Goal: Transaction & Acquisition: Purchase product/service

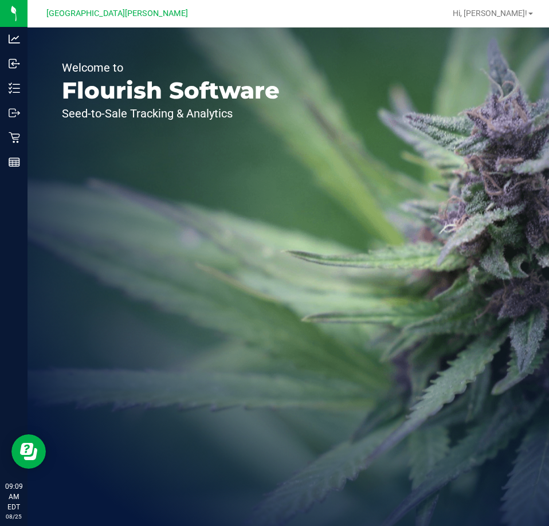
click at [536, 513] on div "Welcome to Flourish Software Seed-to-Sale Tracking & Analytics" at bounding box center [289, 277] width 522 height 499
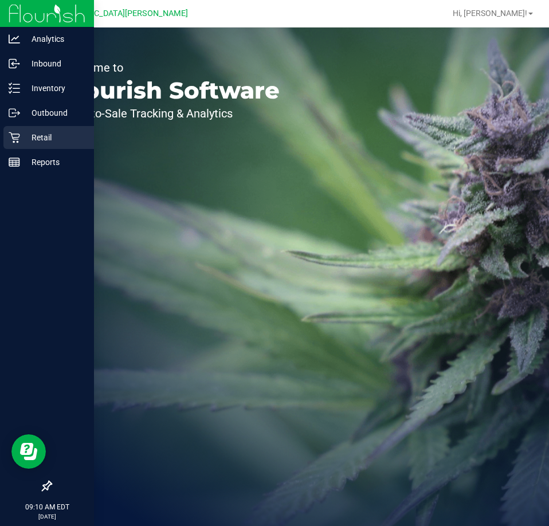
click at [18, 137] on icon at bounding box center [14, 137] width 11 height 11
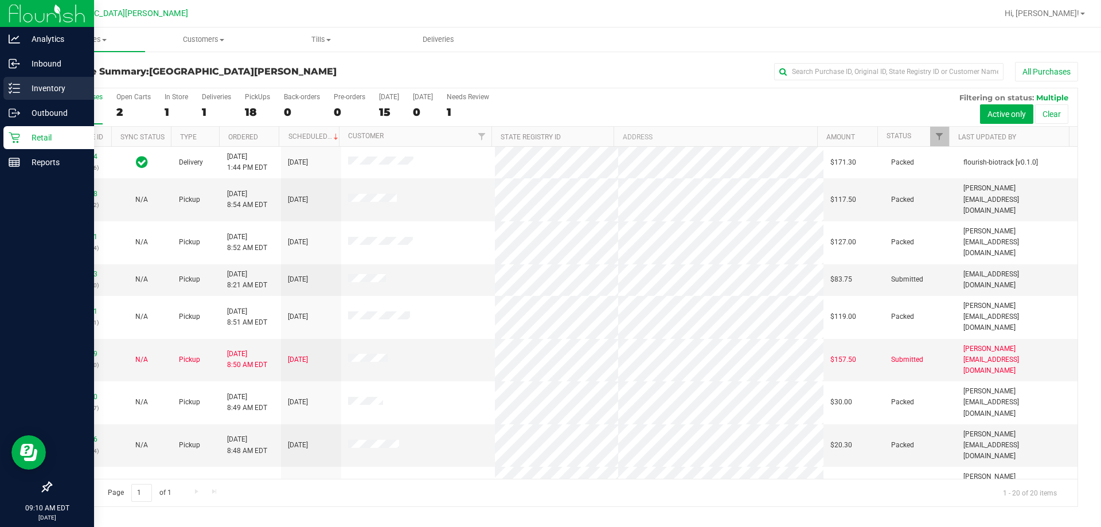
click at [64, 93] on p "Inventory" at bounding box center [54, 88] width 69 height 14
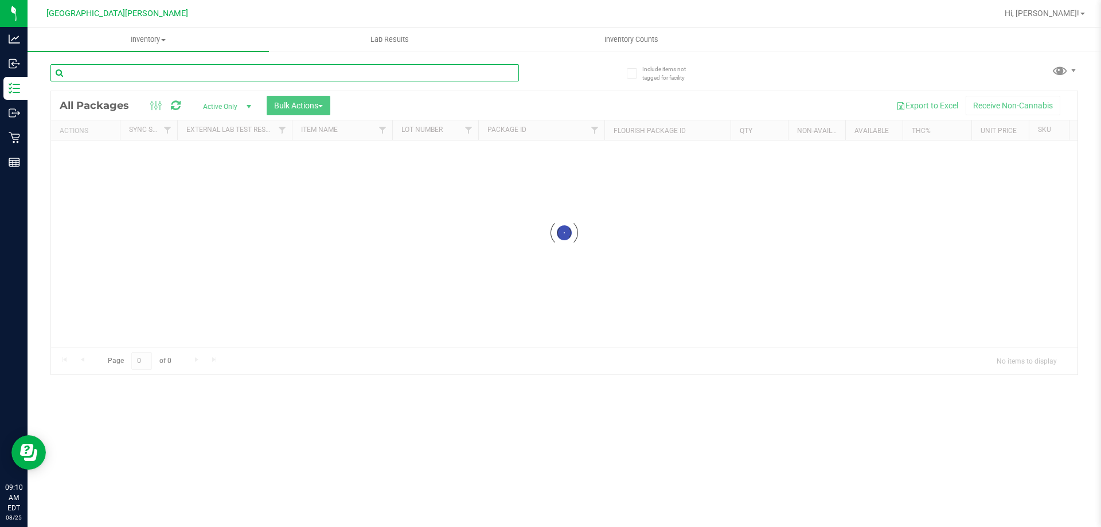
click at [155, 76] on input "text" at bounding box center [284, 72] width 468 height 17
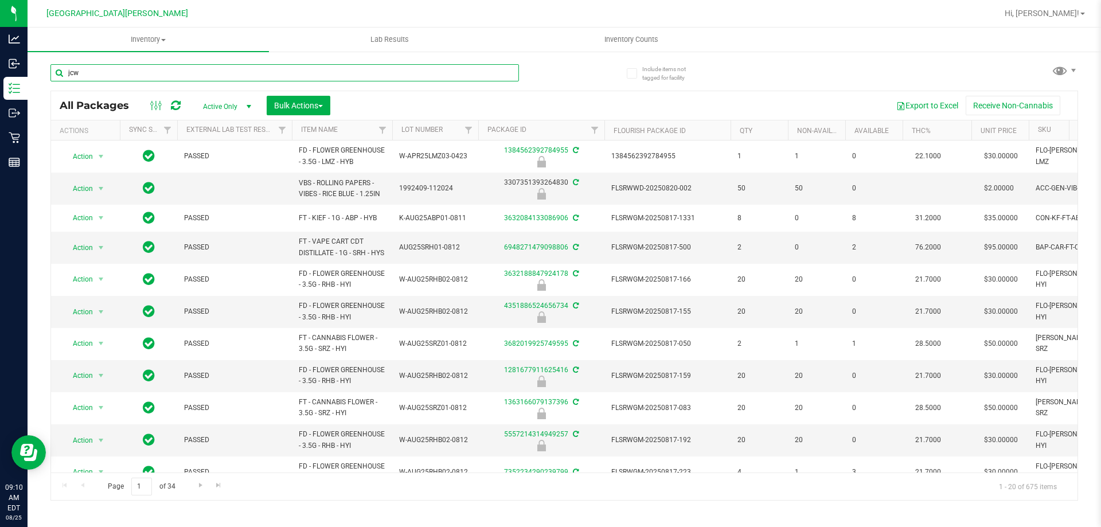
type input "jcw"
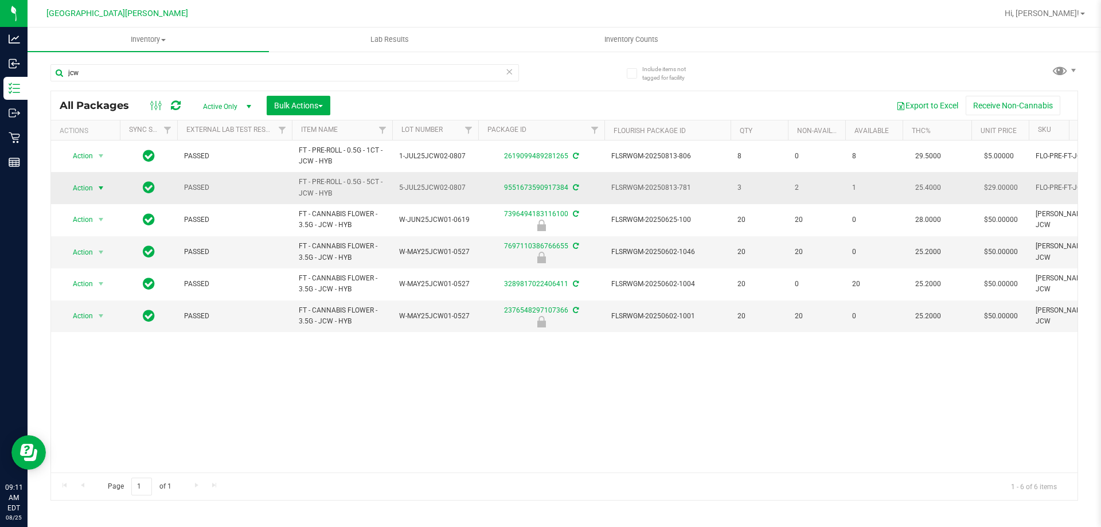
click at [105, 190] on span "select" at bounding box center [100, 187] width 9 height 9
click at [88, 204] on li "Adjust qty" at bounding box center [107, 206] width 89 height 17
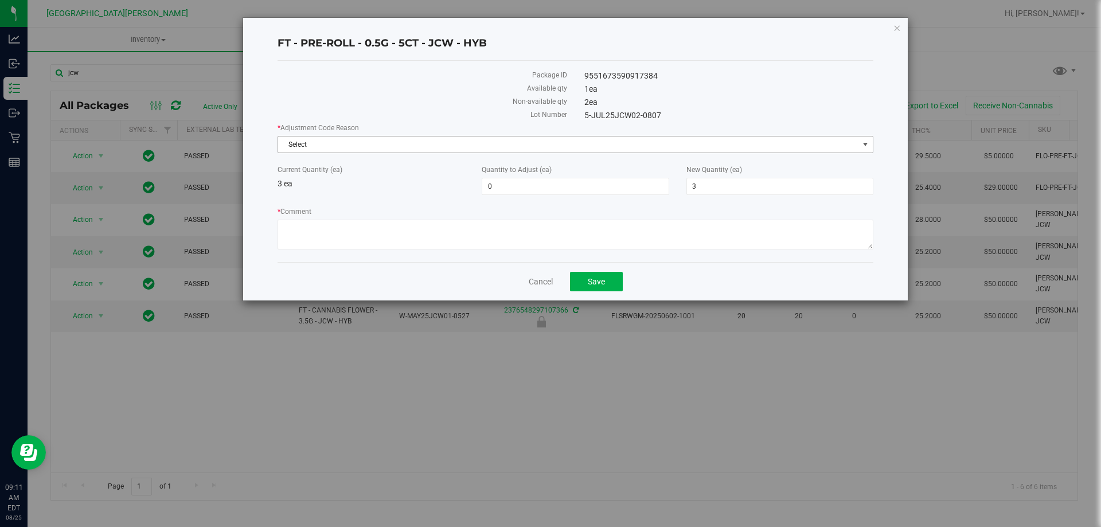
click at [366, 143] on span "Select" at bounding box center [568, 144] width 580 height 16
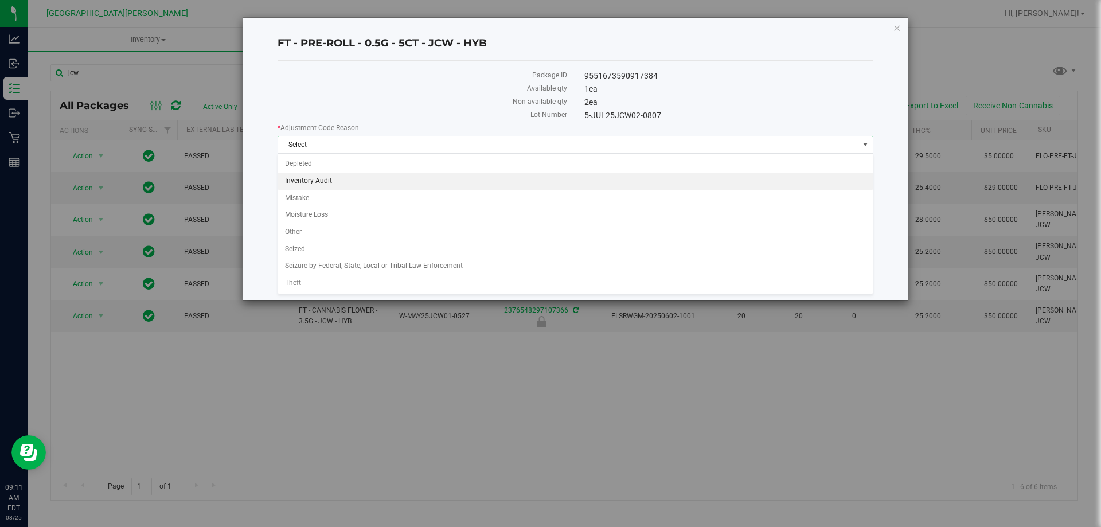
click at [320, 181] on li "Inventory Audit" at bounding box center [575, 181] width 595 height 17
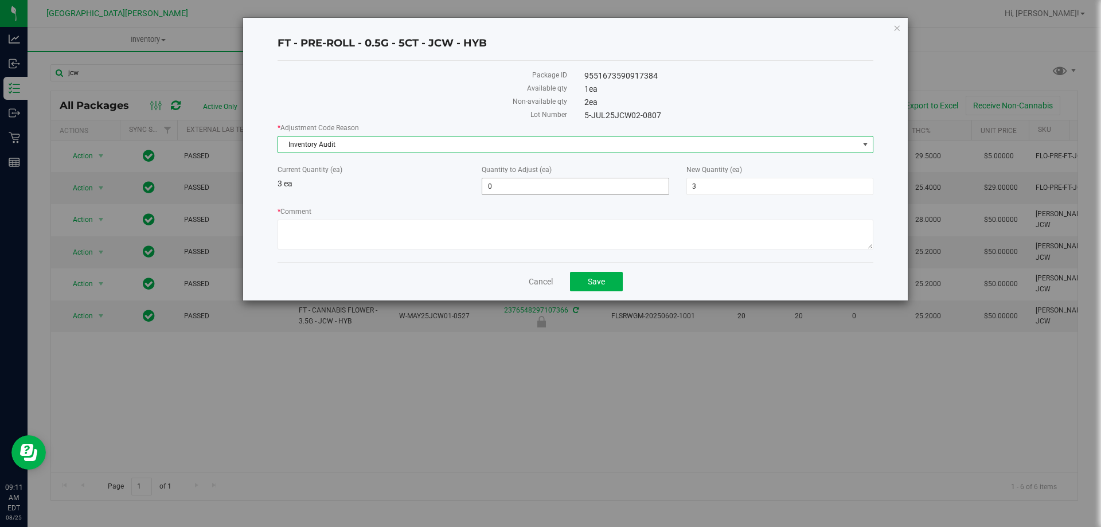
click at [549, 187] on span "0 0" at bounding box center [575, 186] width 187 height 17
type input "-1"
type input "2"
click at [467, 243] on textarea "* Comment" at bounding box center [575, 235] width 596 height 30
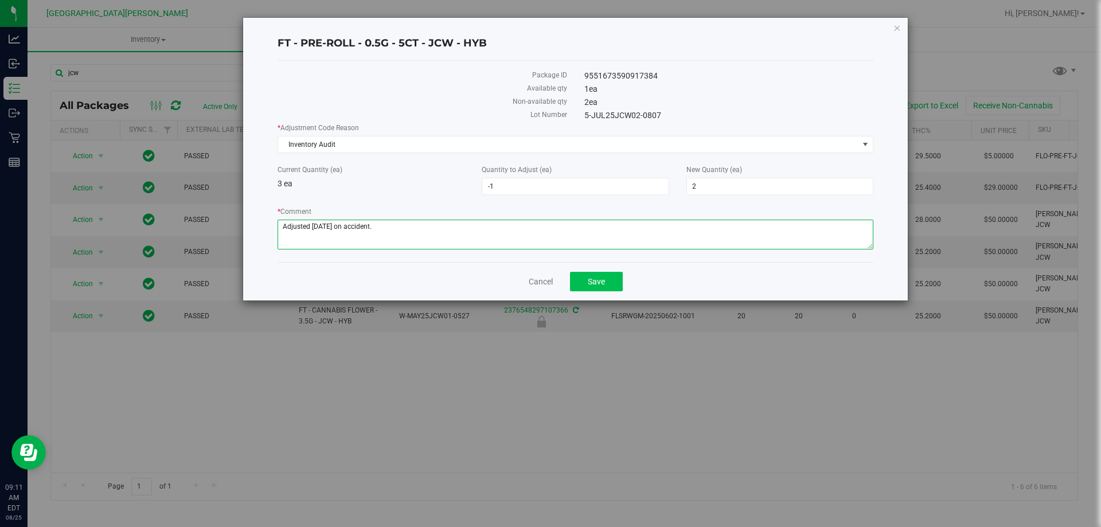
type textarea "Adjusted [DATE] on accident."
click at [549, 273] on button "Save" at bounding box center [596, 281] width 53 height 19
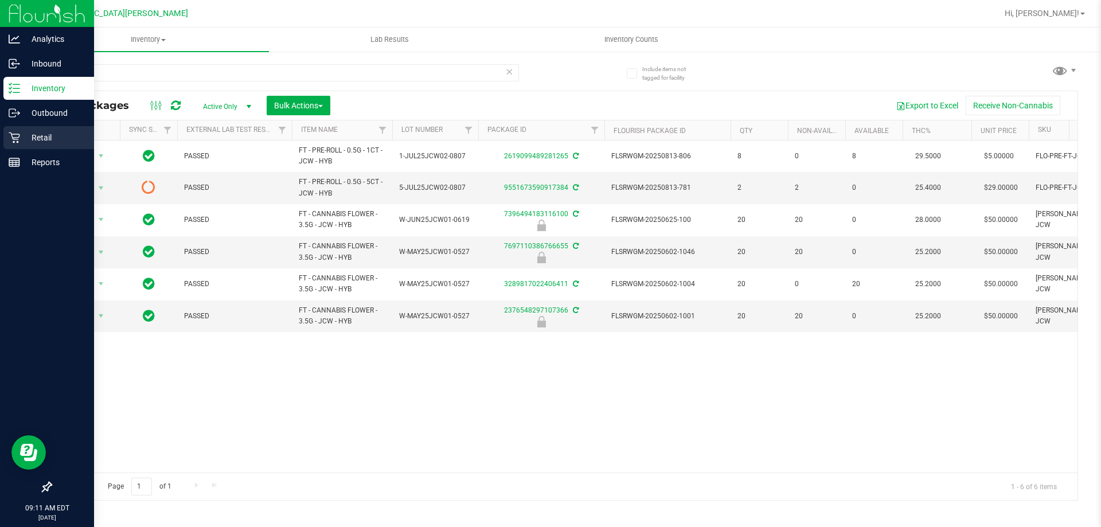
click at [35, 143] on p "Retail" at bounding box center [54, 138] width 69 height 14
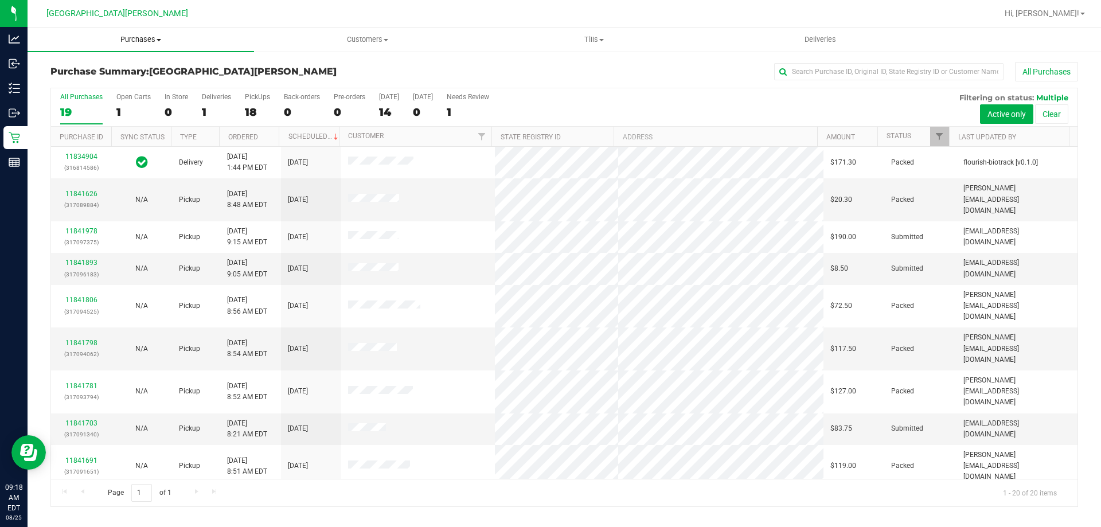
click at [138, 36] on span "Purchases" at bounding box center [141, 39] width 226 height 10
click at [132, 87] on li "Fulfillment" at bounding box center [141, 83] width 226 height 14
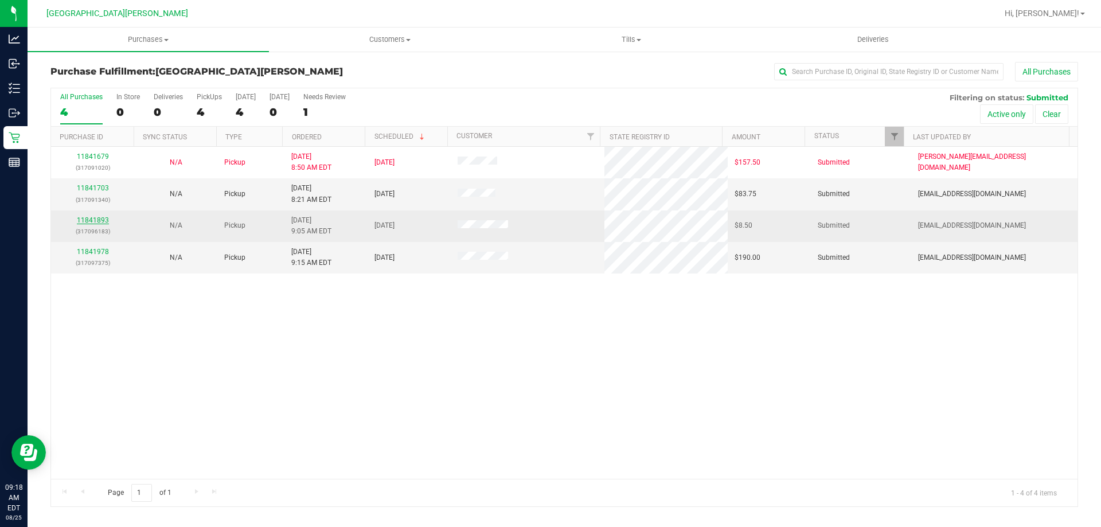
click at [92, 223] on link "11841893" at bounding box center [93, 220] width 32 height 8
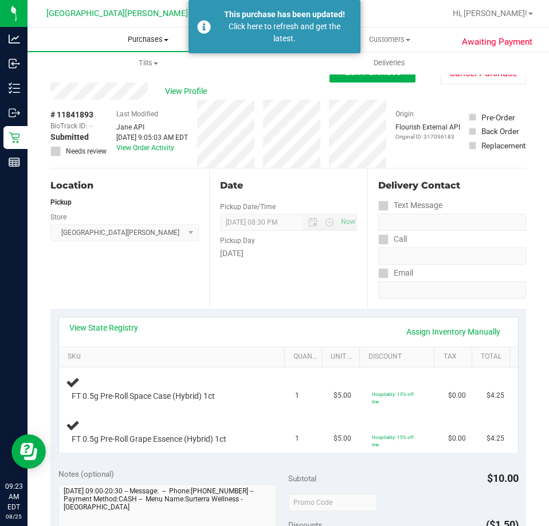
click at [150, 29] on uib-tab-heading "Purchases Summary of purchases Fulfillment All purchases" at bounding box center [148, 40] width 241 height 24
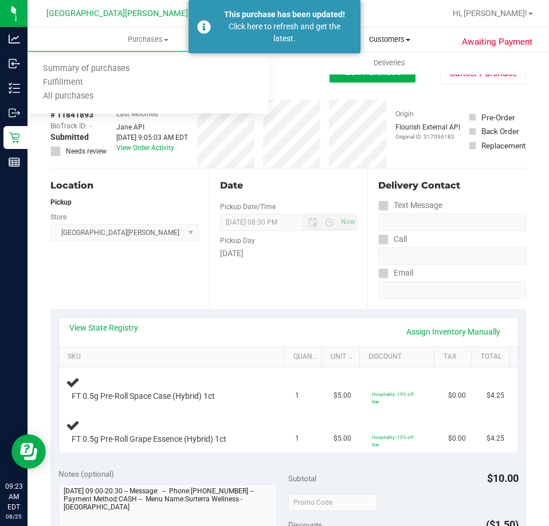
click at [400, 40] on span "Customers" at bounding box center [389, 39] width 240 height 10
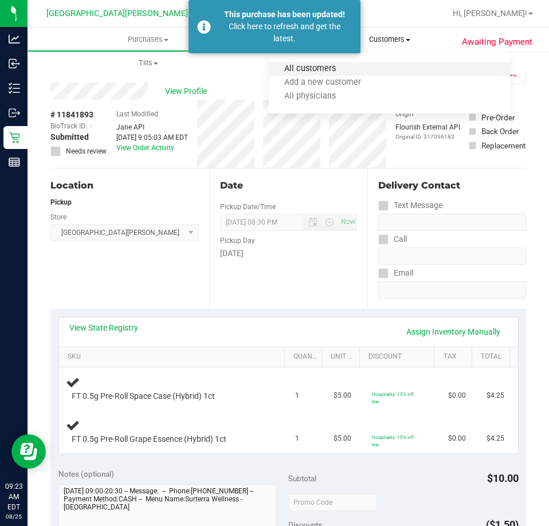
click at [292, 73] on span "All customers" at bounding box center [310, 69] width 83 height 10
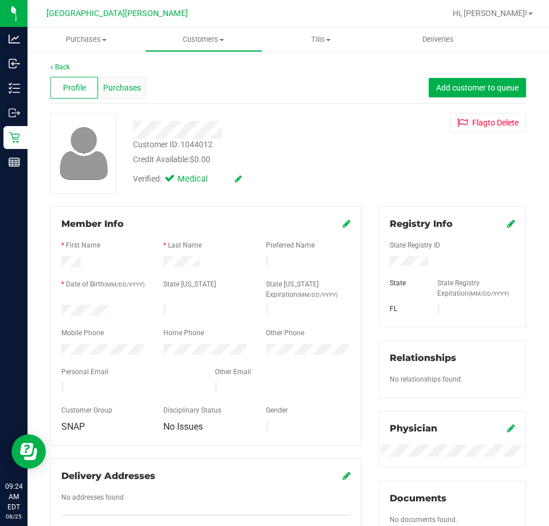
click at [114, 93] on span "Purchases" at bounding box center [122, 88] width 38 height 12
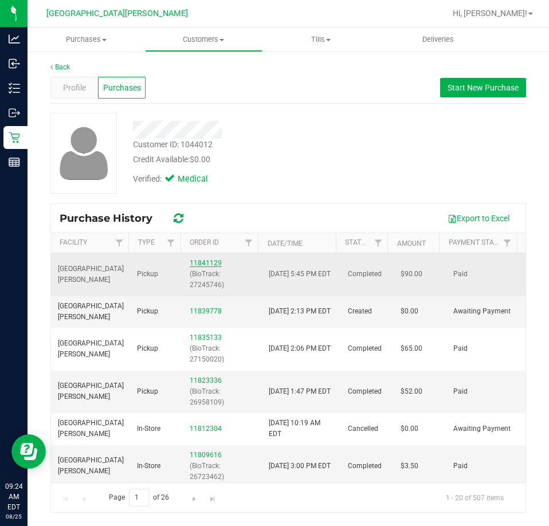
click at [216, 261] on link "11841129" at bounding box center [206, 263] width 32 height 8
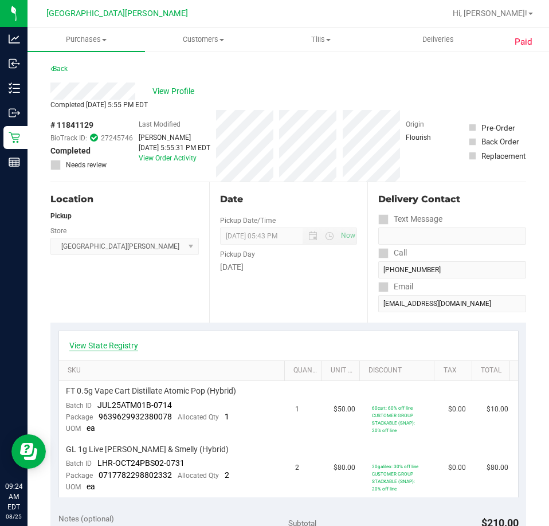
click at [95, 349] on link "View State Registry" at bounding box center [103, 345] width 69 height 11
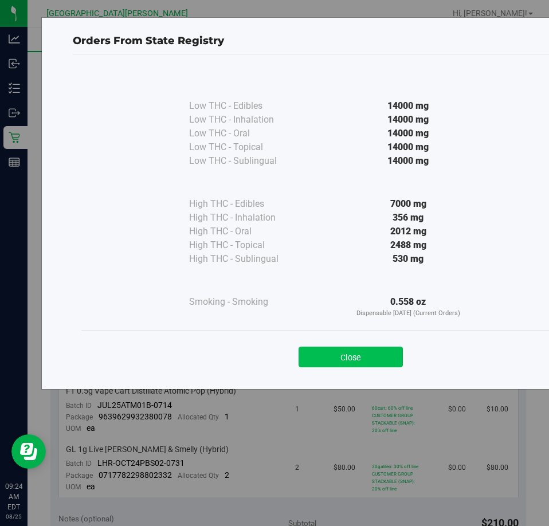
click at [333, 359] on button "Close" at bounding box center [351, 357] width 104 height 21
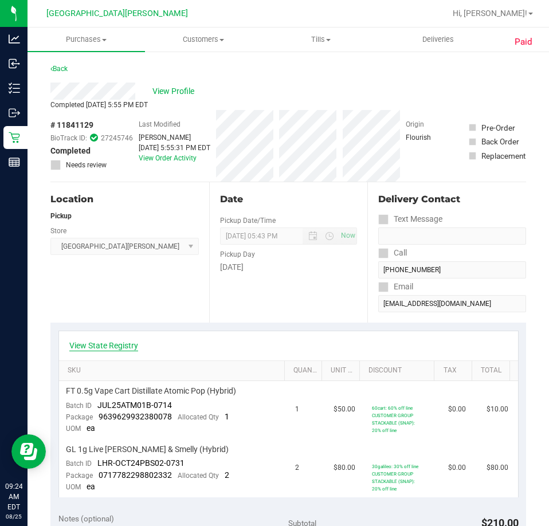
click at [127, 346] on link "View State Registry" at bounding box center [103, 345] width 69 height 11
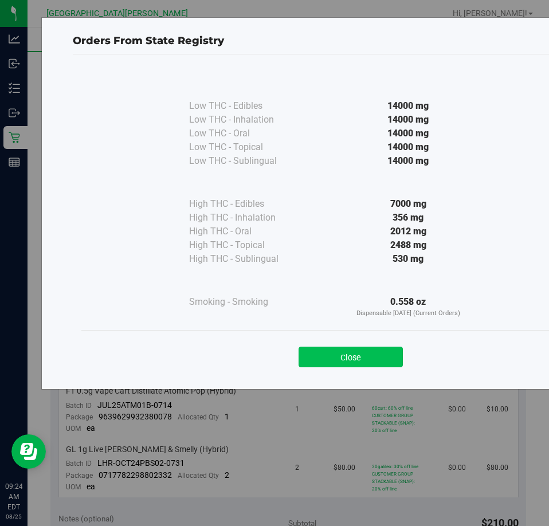
click at [354, 355] on button "Close" at bounding box center [351, 357] width 104 height 21
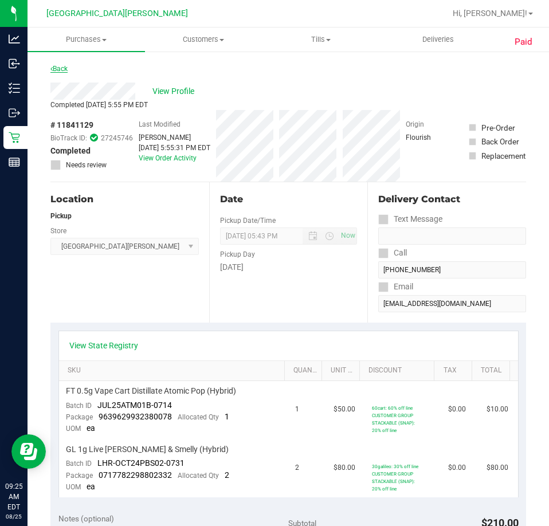
click at [62, 67] on link "Back" at bounding box center [58, 69] width 17 height 8
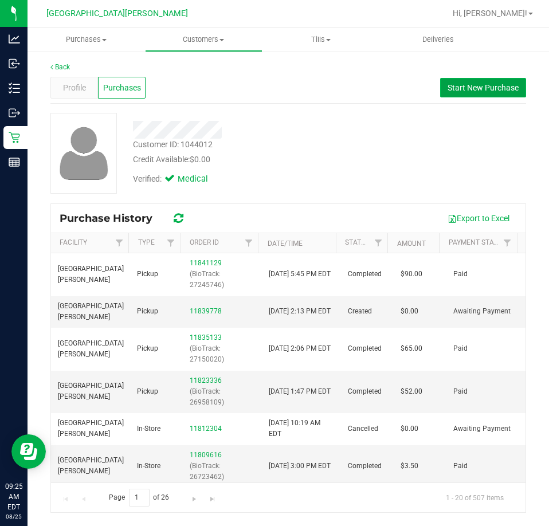
click at [447, 88] on button "Start New Purchase" at bounding box center [483, 87] width 86 height 19
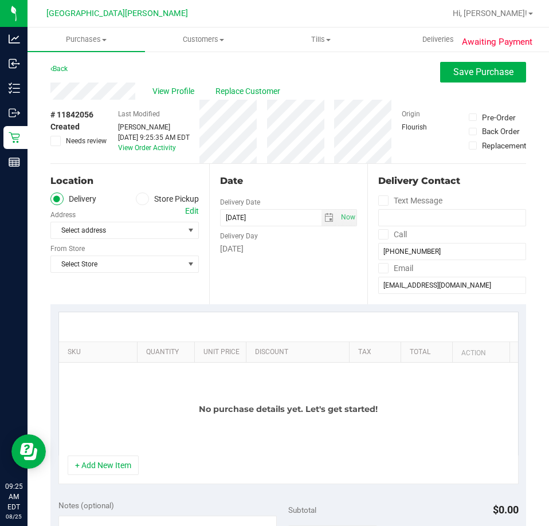
click at [157, 197] on label "Store Pickup" at bounding box center [167, 199] width 63 height 13
click at [0, 0] on input "Store Pickup" at bounding box center [0, 0] width 0 height 0
click at [136, 224] on span "Select Store" at bounding box center [117, 230] width 133 height 16
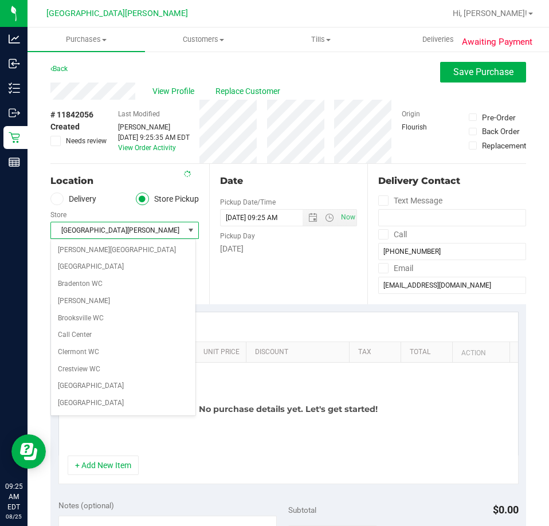
scroll to position [152, 0]
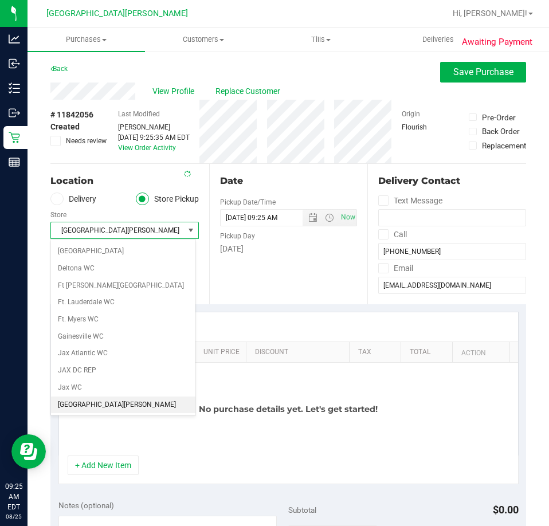
click at [144, 232] on span "[GEOGRAPHIC_DATA][PERSON_NAME]" at bounding box center [117, 230] width 133 height 16
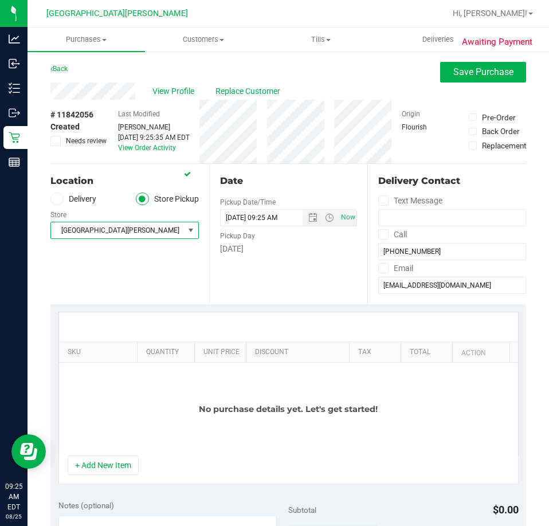
click at [239, 312] on div at bounding box center [288, 326] width 459 height 29
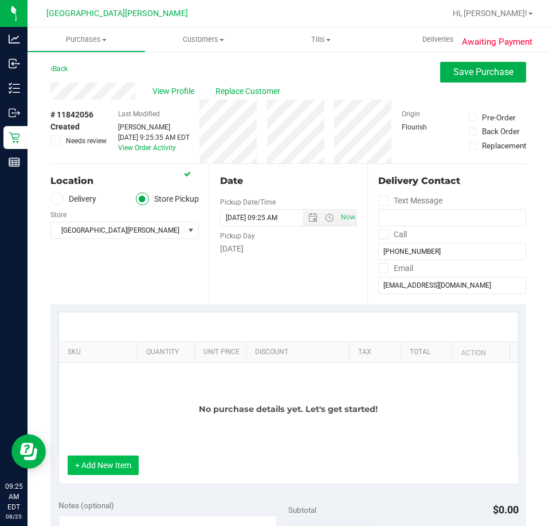
click at [111, 471] on button "+ Add New Item" at bounding box center [103, 465] width 71 height 19
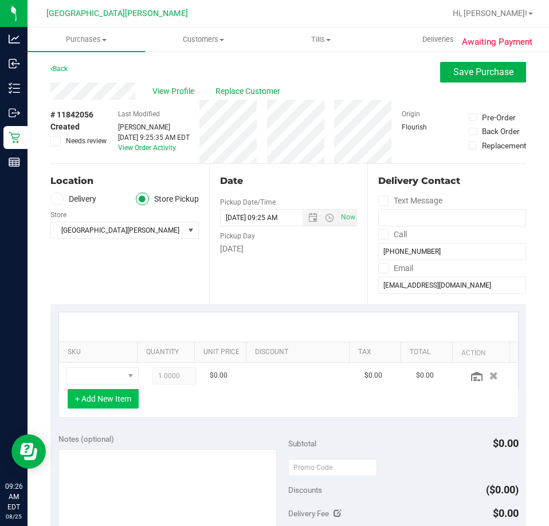
click at [110, 401] on button "+ Add New Item" at bounding box center [103, 398] width 71 height 19
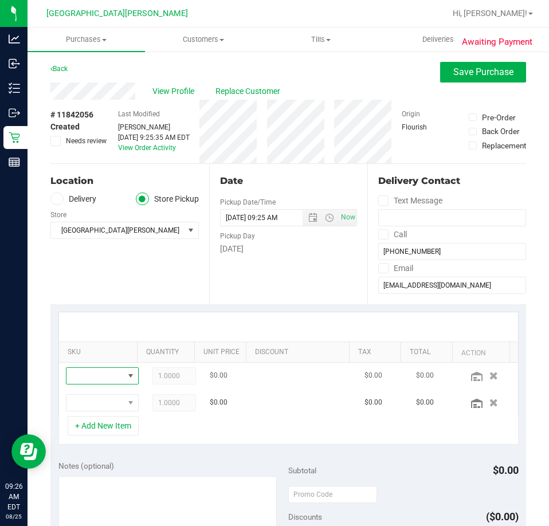
click at [126, 379] on span "NO DATA FOUND" at bounding box center [130, 376] width 9 height 9
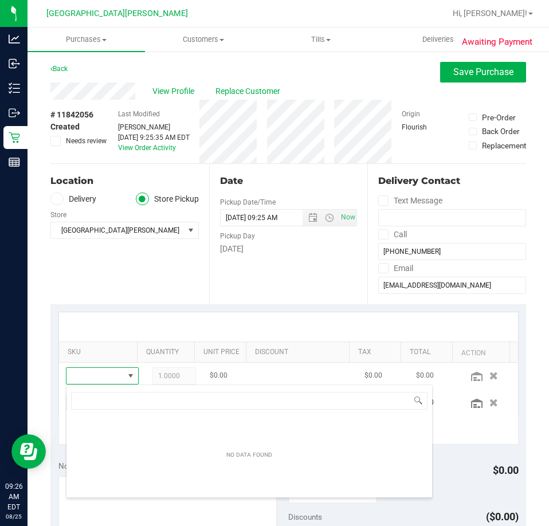
scroll to position [17, 56]
type input "ago"
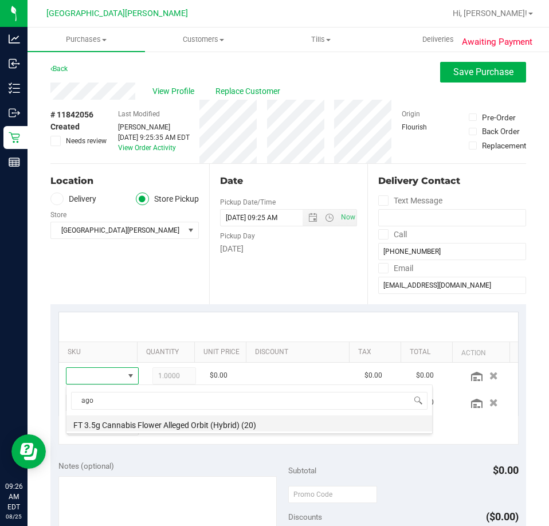
click at [126, 421] on li "FT 3.5g Cannabis Flower Alleged Orbit (Hybrid) (20)" at bounding box center [250, 424] width 366 height 16
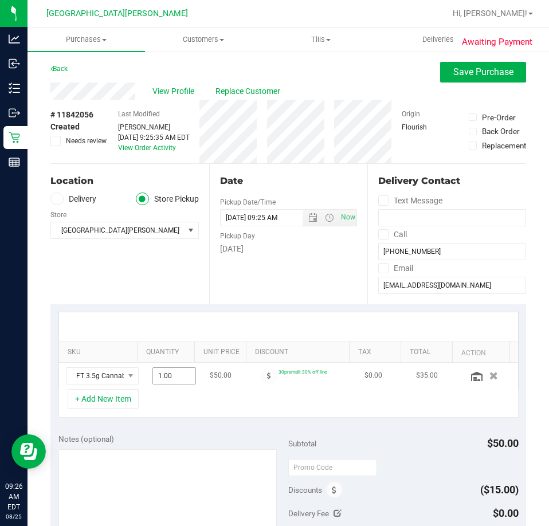
click at [165, 380] on span "1.00 1" at bounding box center [175, 376] width 44 height 17
click at [165, 380] on input "1" at bounding box center [174, 376] width 42 height 16
type input "3"
type input "3.00"
click at [234, 391] on div "+ Add New Item" at bounding box center [288, 403] width 460 height 29
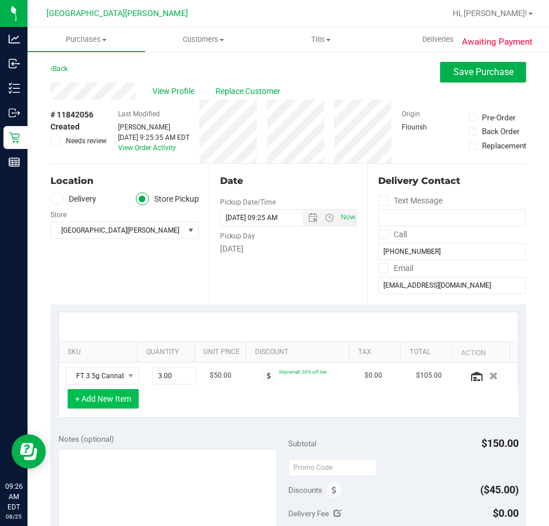
click at [112, 405] on button "+ Add New Item" at bounding box center [103, 398] width 71 height 19
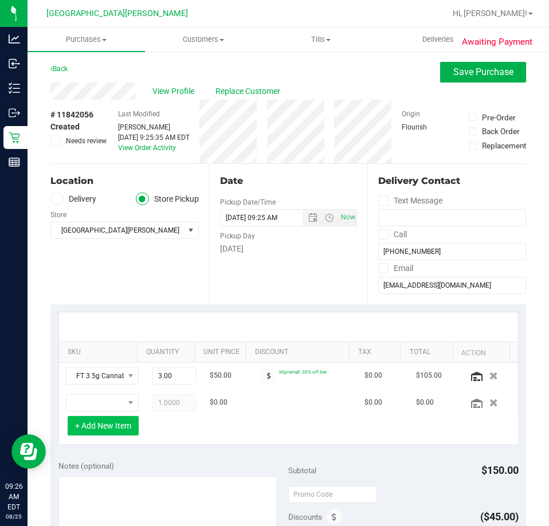
click at [110, 428] on button "+ Add New Item" at bounding box center [103, 425] width 71 height 19
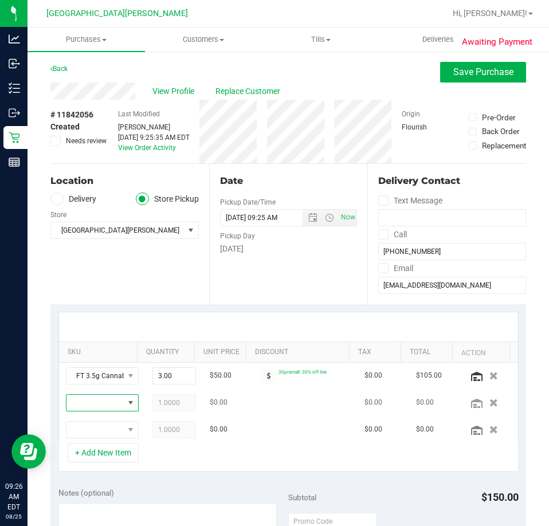
click at [95, 400] on span "NO DATA FOUND" at bounding box center [95, 403] width 57 height 16
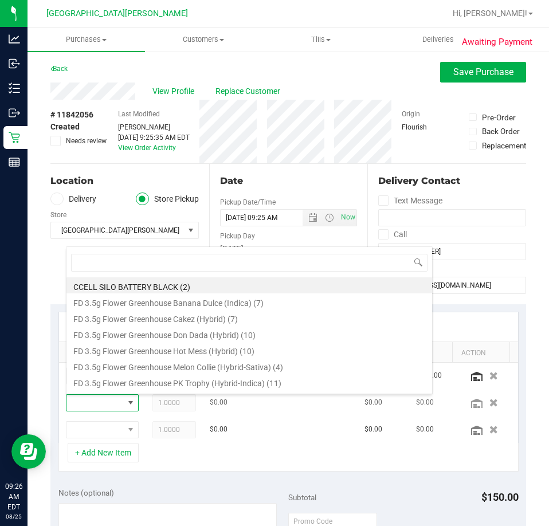
scroll to position [17, 47]
type input "gas"
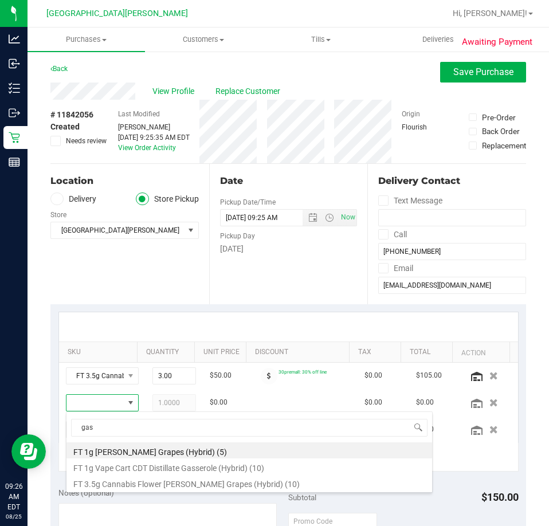
click at [450, 456] on div "+ Add New Item" at bounding box center [288, 457] width 460 height 29
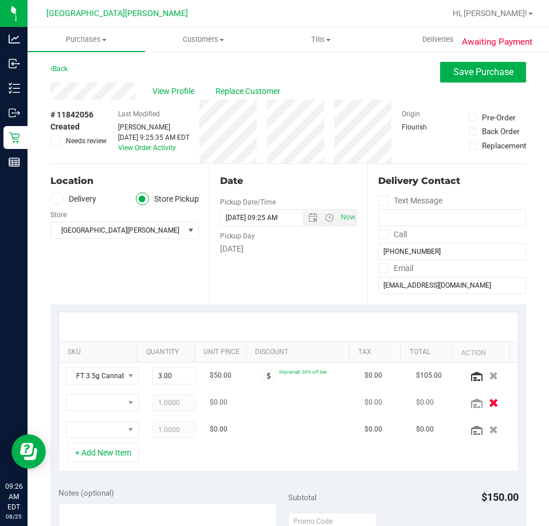
click at [489, 404] on icon "button" at bounding box center [494, 402] width 10 height 9
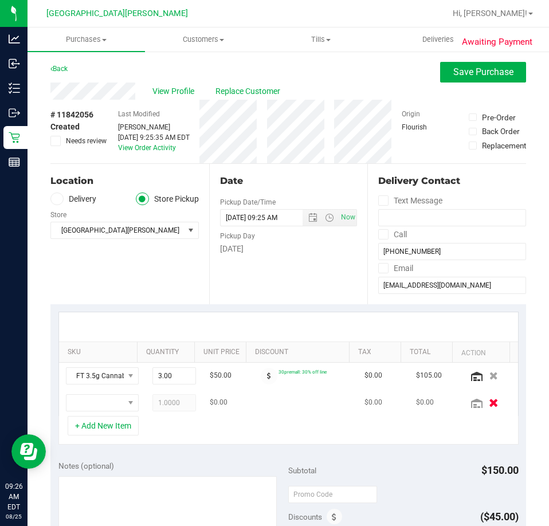
click at [489, 407] on icon "button" at bounding box center [494, 402] width 10 height 9
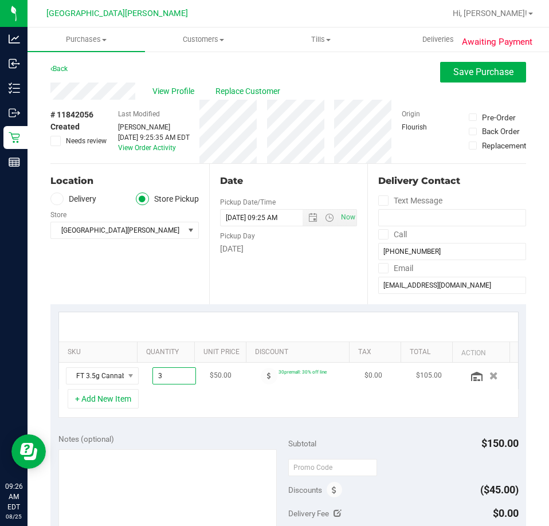
click at [156, 380] on span "3.00 3" at bounding box center [175, 376] width 44 height 17
click at [156, 380] on input "3" at bounding box center [174, 376] width 42 height 16
type input "4"
type input "4.00"
click at [174, 399] on div "+ Add New Item" at bounding box center [288, 403] width 460 height 29
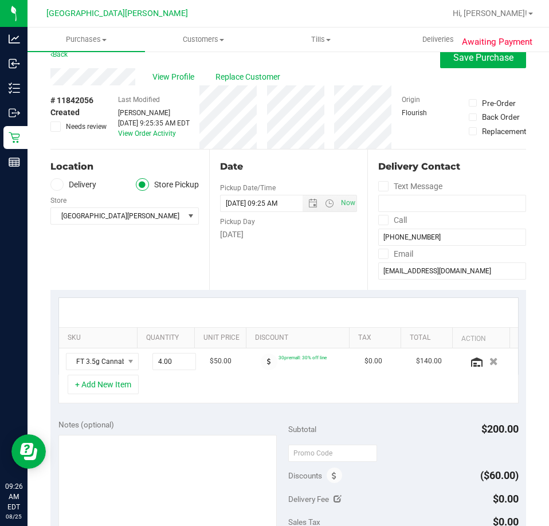
scroll to position [0, 0]
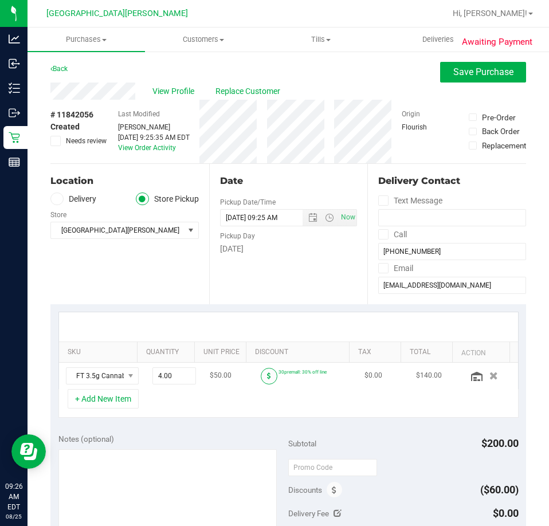
click at [267, 377] on icon at bounding box center [269, 376] width 4 height 7
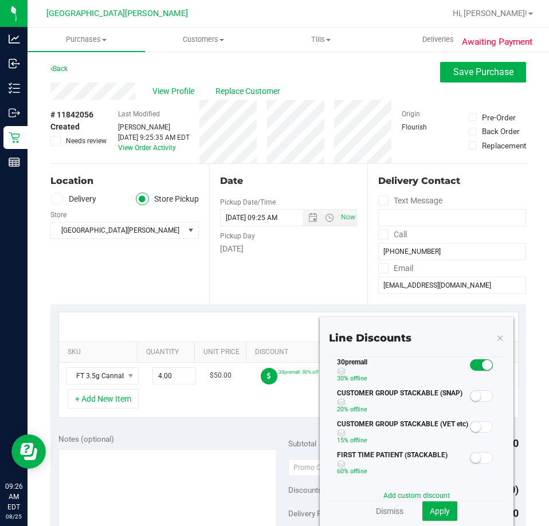
click at [471, 394] on small at bounding box center [476, 396] width 10 height 10
click at [443, 508] on button "Apply" at bounding box center [440, 511] width 35 height 19
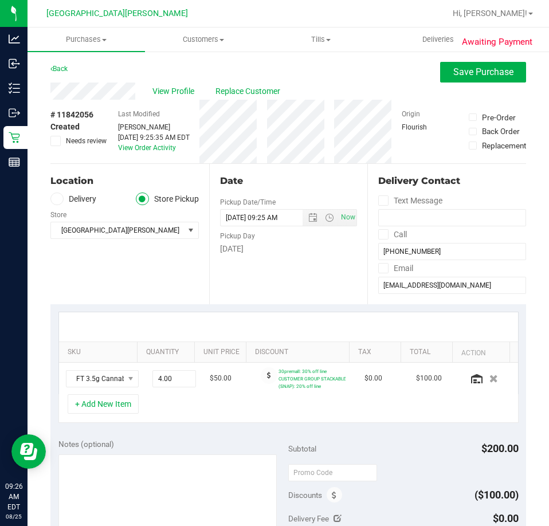
scroll to position [172, 0]
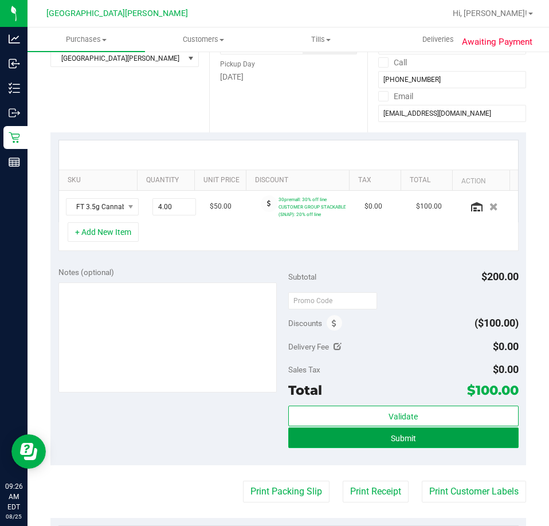
click at [377, 440] on button "Submit" at bounding box center [403, 438] width 230 height 21
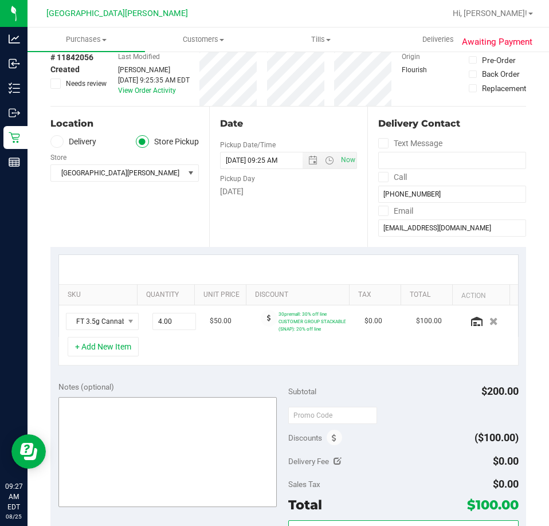
scroll to position [0, 0]
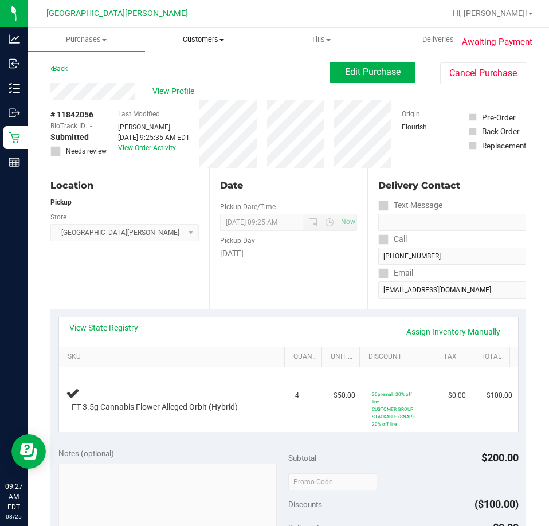
click at [216, 42] on span "Customers" at bounding box center [204, 39] width 116 height 10
click at [205, 71] on span "All customers" at bounding box center [186, 69] width 83 height 10
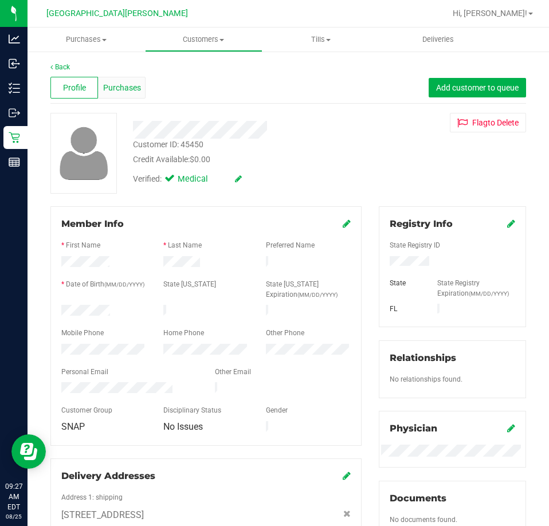
click at [139, 92] on span "Purchases" at bounding box center [122, 88] width 38 height 12
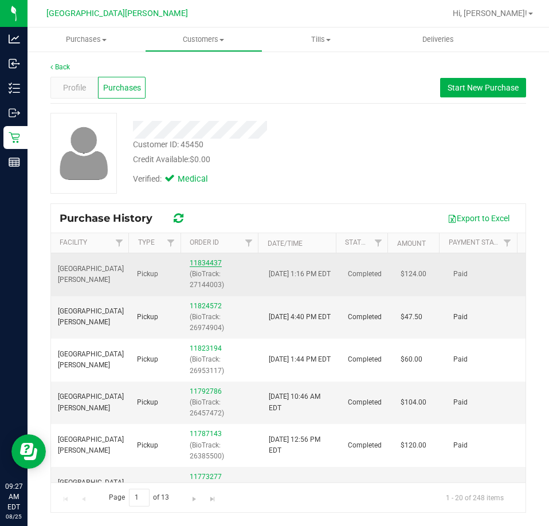
click at [210, 265] on link "11834437" at bounding box center [206, 263] width 32 height 8
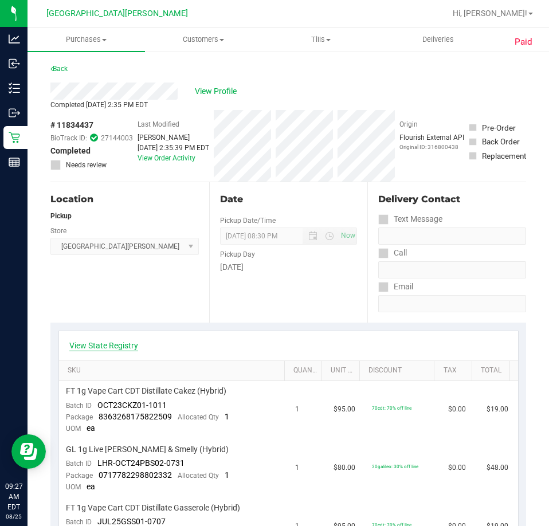
click at [110, 347] on link "View State Registry" at bounding box center [103, 345] width 69 height 11
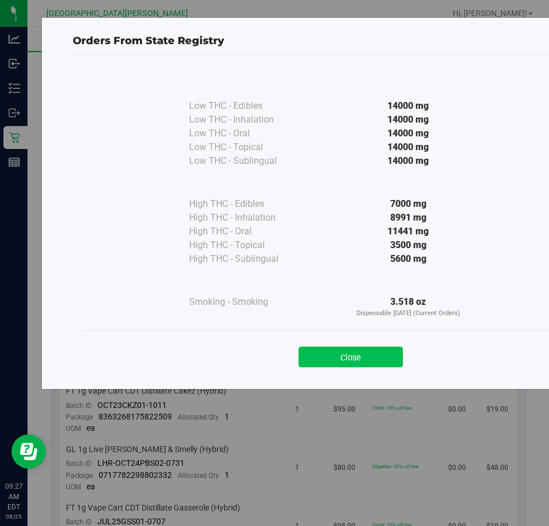
click at [346, 356] on button "Close" at bounding box center [351, 357] width 104 height 21
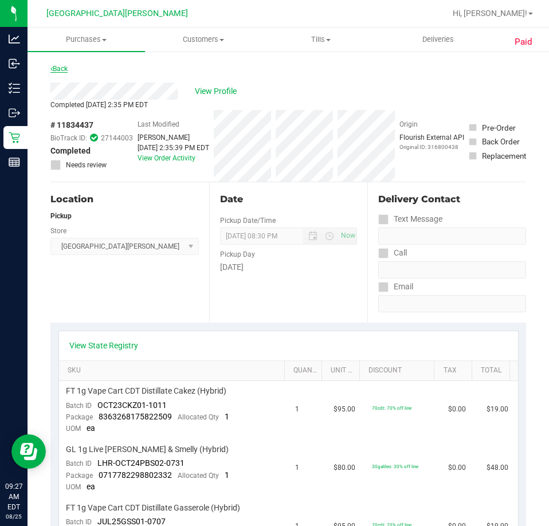
click at [62, 71] on link "Back" at bounding box center [58, 69] width 17 height 8
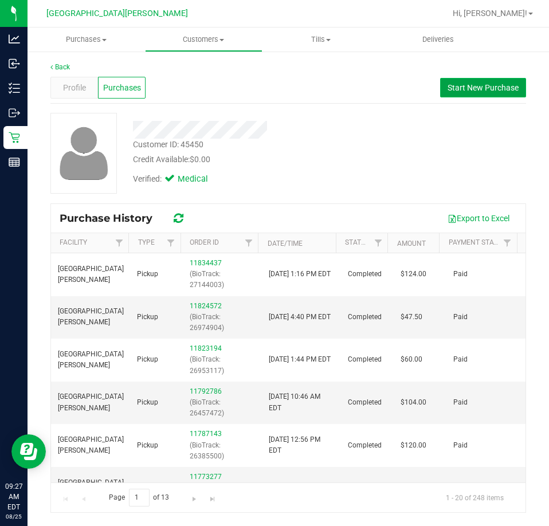
click at [483, 92] on button "Start New Purchase" at bounding box center [483, 87] width 86 height 19
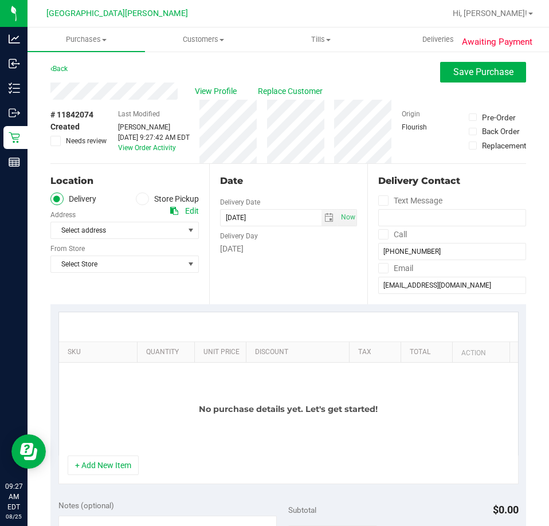
click at [146, 200] on label "Store Pickup" at bounding box center [167, 199] width 63 height 13
click at [0, 0] on input "Store Pickup" at bounding box center [0, 0] width 0 height 0
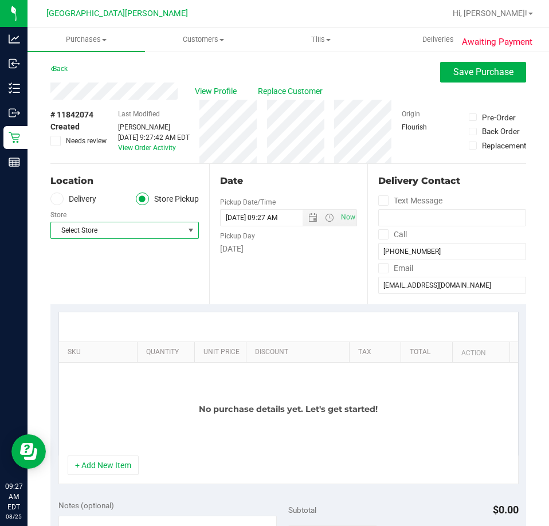
click at [144, 229] on span "Select Store" at bounding box center [117, 230] width 133 height 16
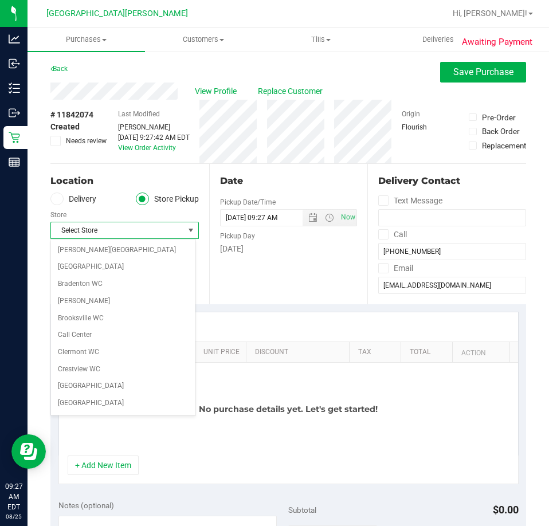
scroll to position [152, 0]
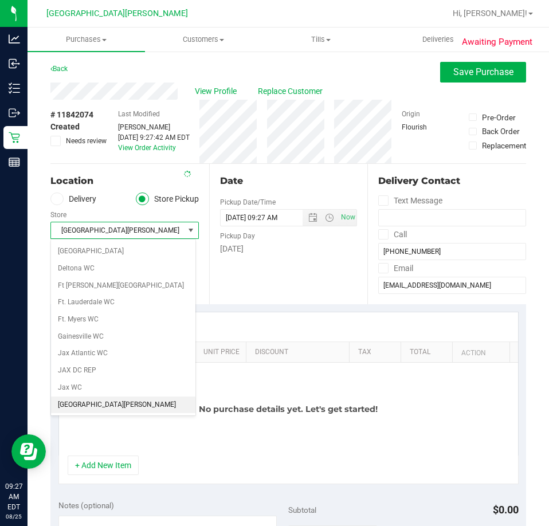
click at [150, 237] on span "[GEOGRAPHIC_DATA][PERSON_NAME]" at bounding box center [117, 230] width 133 height 16
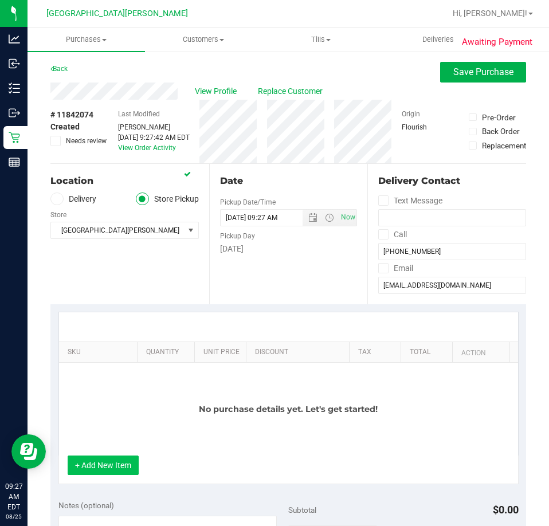
click at [112, 466] on button "+ Add New Item" at bounding box center [103, 465] width 71 height 19
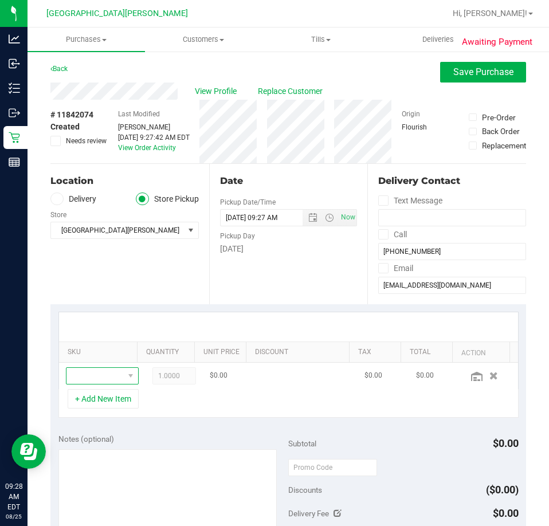
click at [103, 378] on span "NO DATA FOUND" at bounding box center [95, 376] width 57 height 16
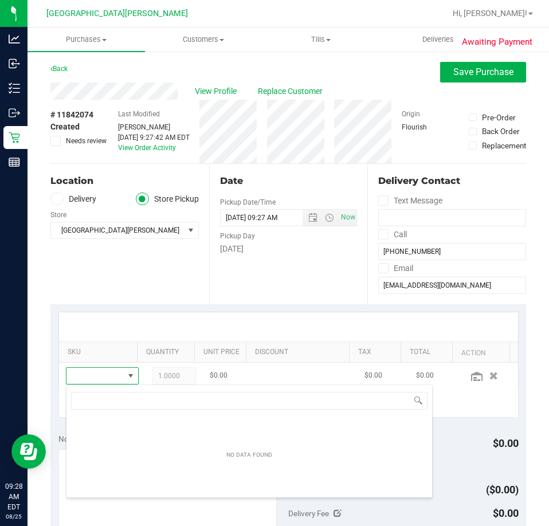
scroll to position [17, 47]
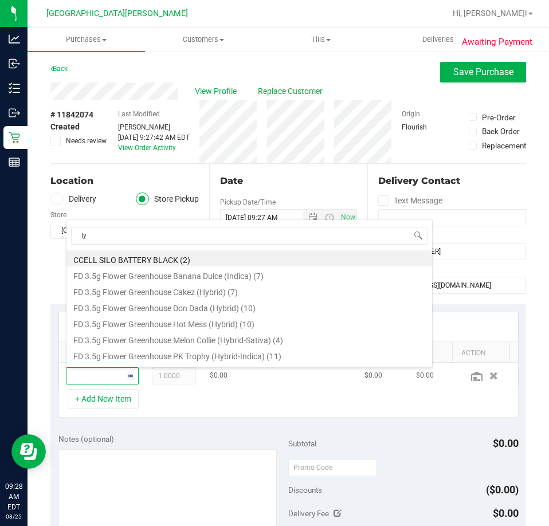
type input "lyd"
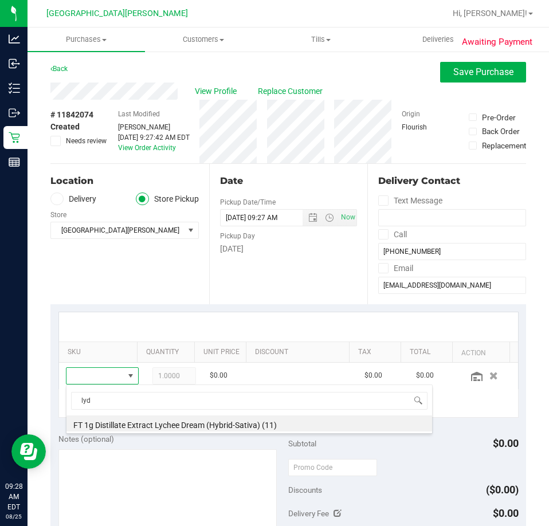
click at [148, 419] on li "FT 1g Distillate Extract Lychee Dream (Hybrid-Sativa) (11)" at bounding box center [250, 424] width 366 height 16
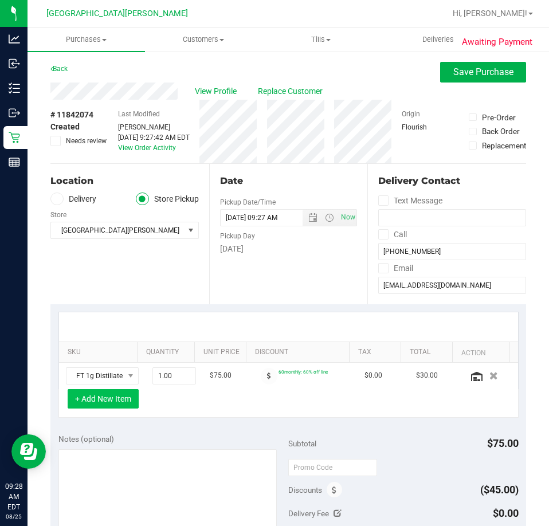
click at [122, 400] on button "+ Add New Item" at bounding box center [103, 398] width 71 height 19
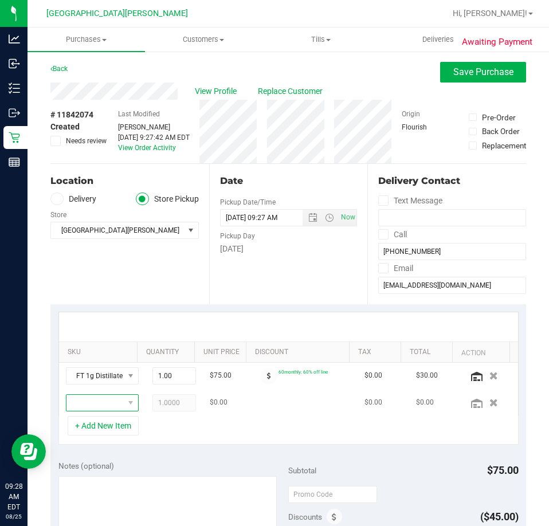
click at [123, 398] on span "NO DATA FOUND" at bounding box center [130, 403] width 14 height 16
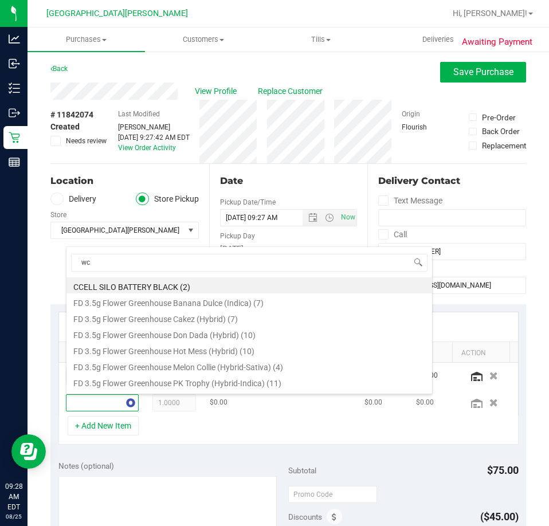
type input "wck"
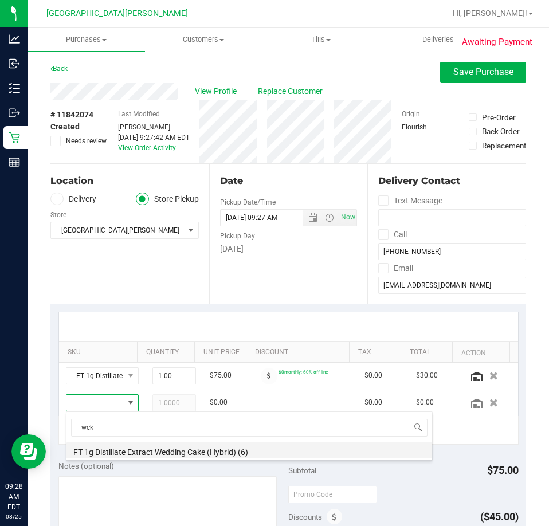
click at [119, 452] on li "FT 1g Distillate Extract Wedding Cake (Hybrid) (6)" at bounding box center [250, 451] width 366 height 16
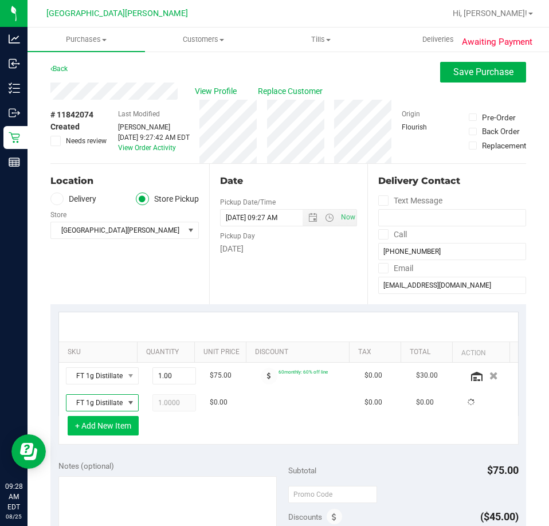
click at [101, 423] on button "+ Add New Item" at bounding box center [103, 425] width 71 height 19
click at [123, 428] on button "+ Add New Item" at bounding box center [103, 425] width 71 height 19
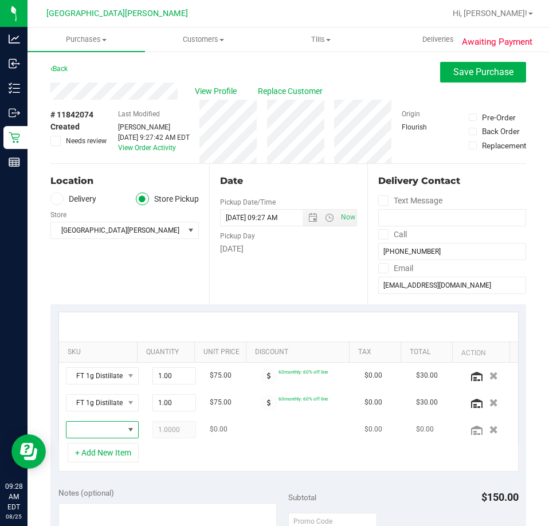
click at [103, 424] on span "NO DATA FOUND" at bounding box center [95, 430] width 57 height 16
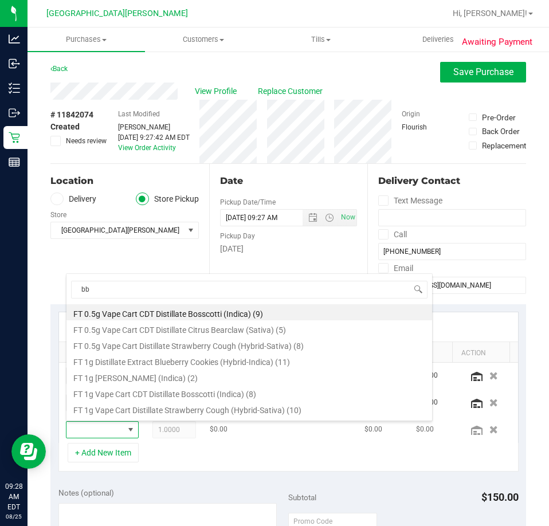
type input "bbc"
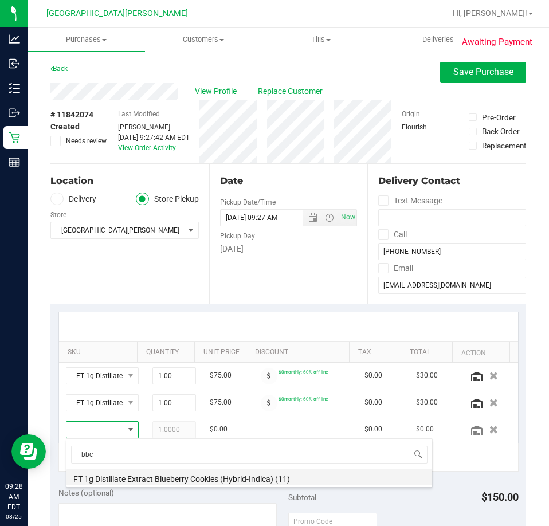
click at [148, 480] on li "FT 1g Distillate Extract Blueberry Cookies (Hybrid-Indica) (11)" at bounding box center [250, 478] width 366 height 16
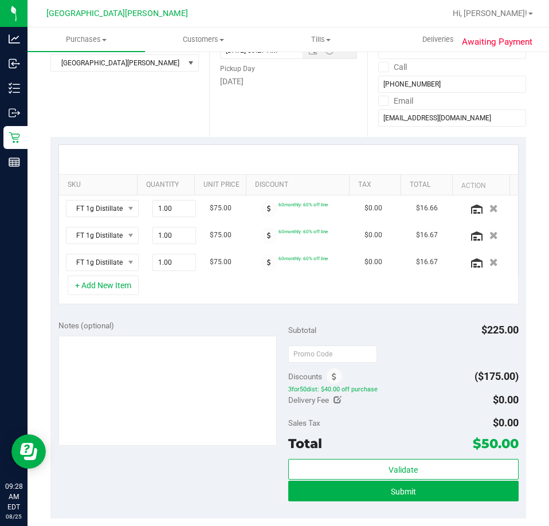
scroll to position [172, 0]
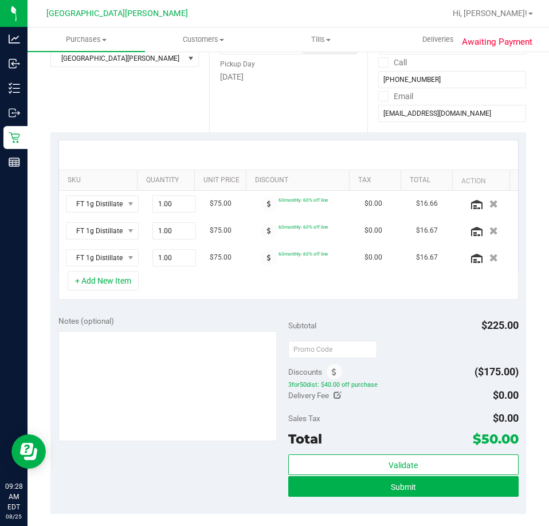
click at [390, 366] on div "Discounts ($175.00)" at bounding box center [403, 372] width 230 height 21
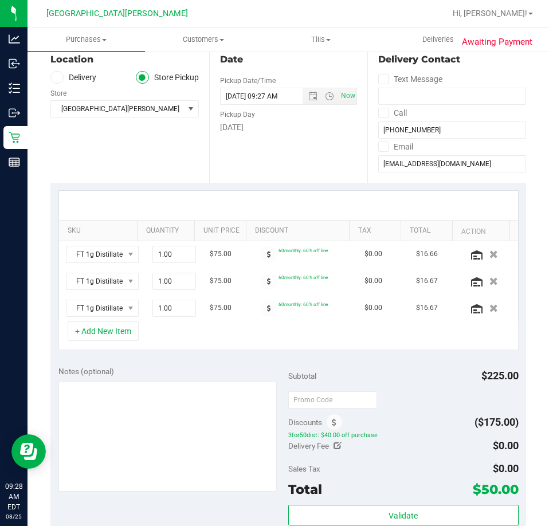
scroll to position [287, 0]
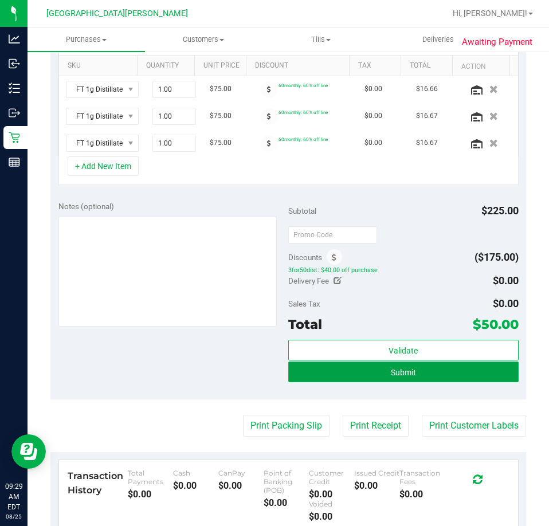
click at [393, 381] on button "Submit" at bounding box center [403, 372] width 230 height 21
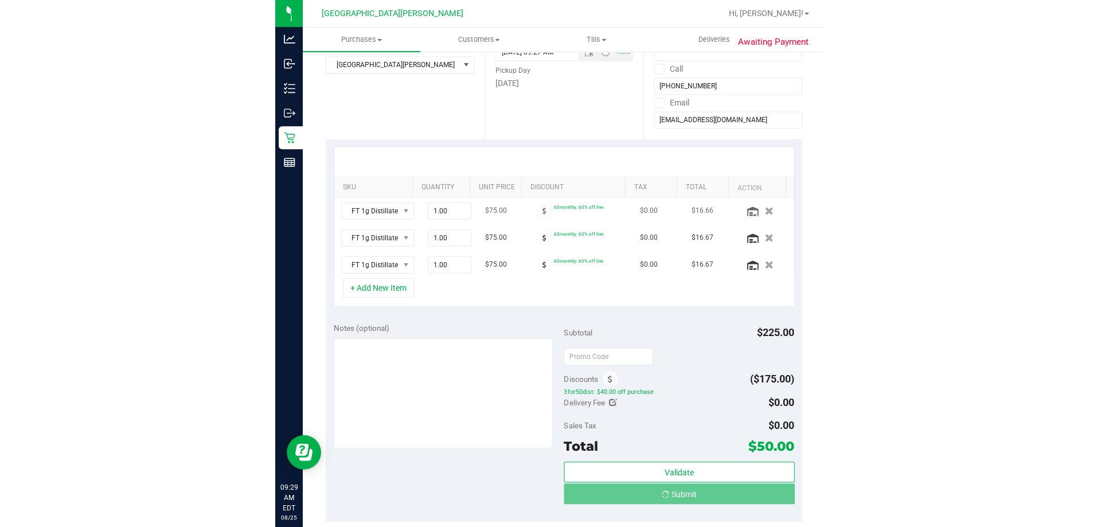
scroll to position [0, 0]
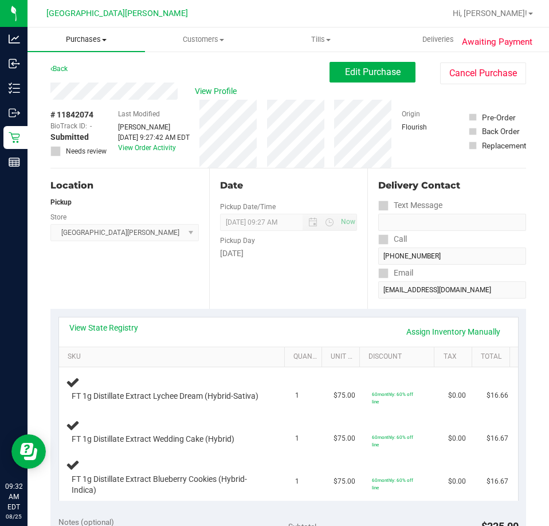
click at [76, 37] on span "Purchases" at bounding box center [87, 39] width 118 height 10
click at [69, 80] on span "Fulfillment" at bounding box center [63, 83] width 71 height 10
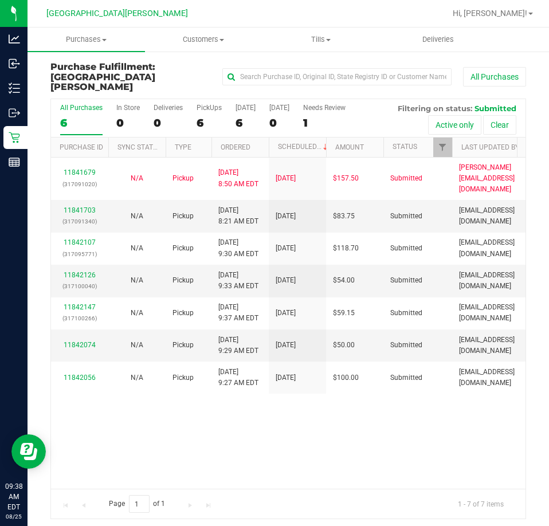
click at [142, 419] on div "11841679 (317091020) N/A Pickup [DATE] 8:50 AM EDT 8/25/2025 $157.50 Submitted …" at bounding box center [288, 323] width 475 height 331
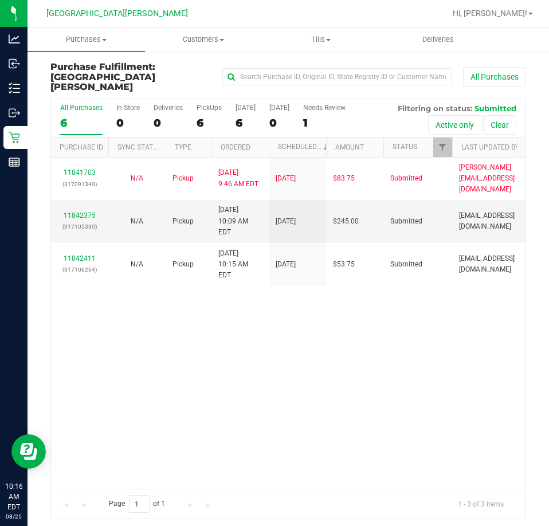
drag, startPoint x: 447, startPoint y: 363, endPoint x: 455, endPoint y: 307, distance: 56.8
click at [447, 363] on div "11841703 (317091340) N/A Pickup [DATE] 9:46 AM EDT 8/25/2025 $83.75 Submitted […" at bounding box center [288, 323] width 475 height 331
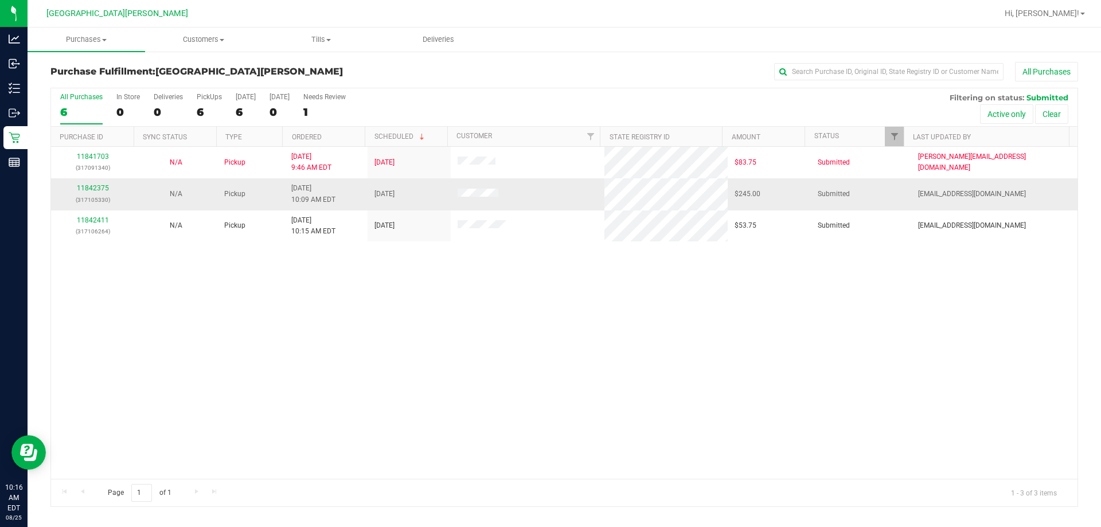
click at [89, 182] on td "11842375 (317105330)" at bounding box center [92, 194] width 83 height 32
click at [94, 190] on link "11842375" at bounding box center [93, 188] width 32 height 8
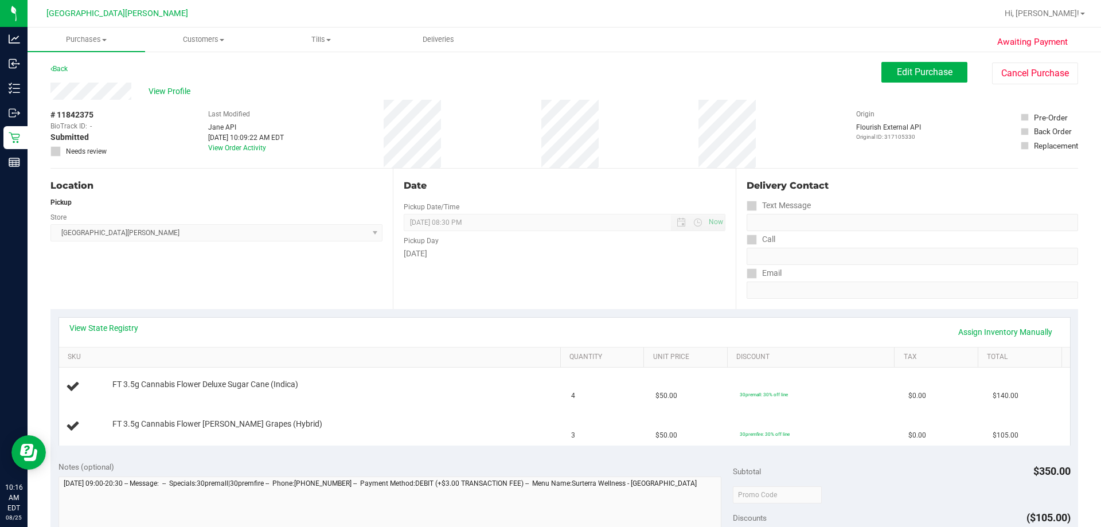
scroll to position [57, 0]
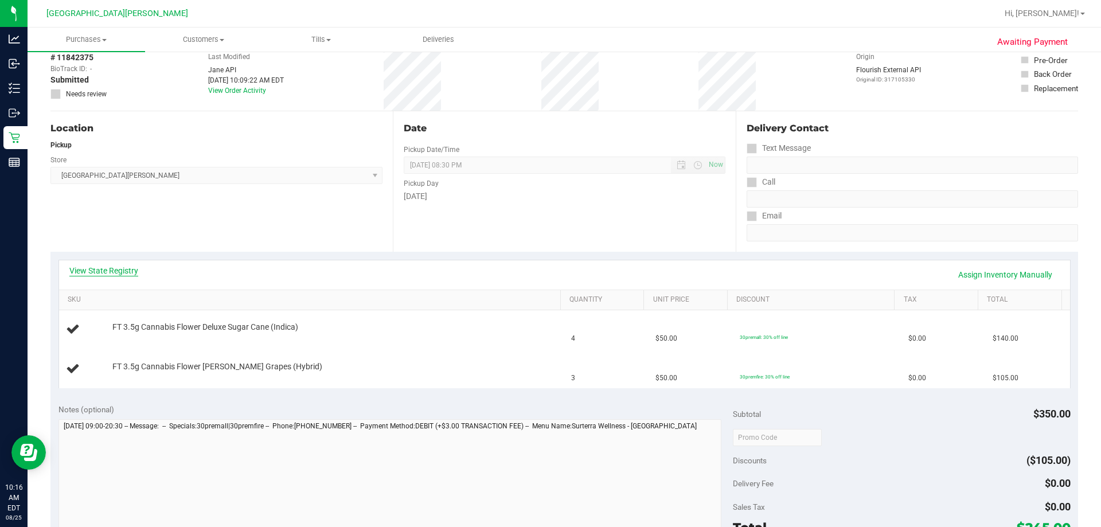
click at [138, 272] on link "View State Registry" at bounding box center [103, 270] width 69 height 11
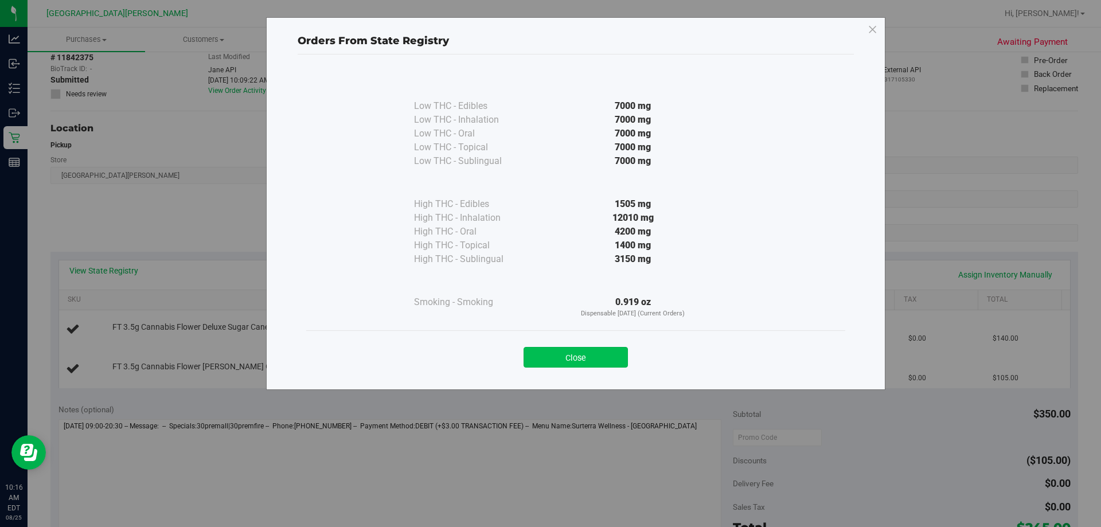
click at [549, 357] on button "Close" at bounding box center [575, 357] width 104 height 21
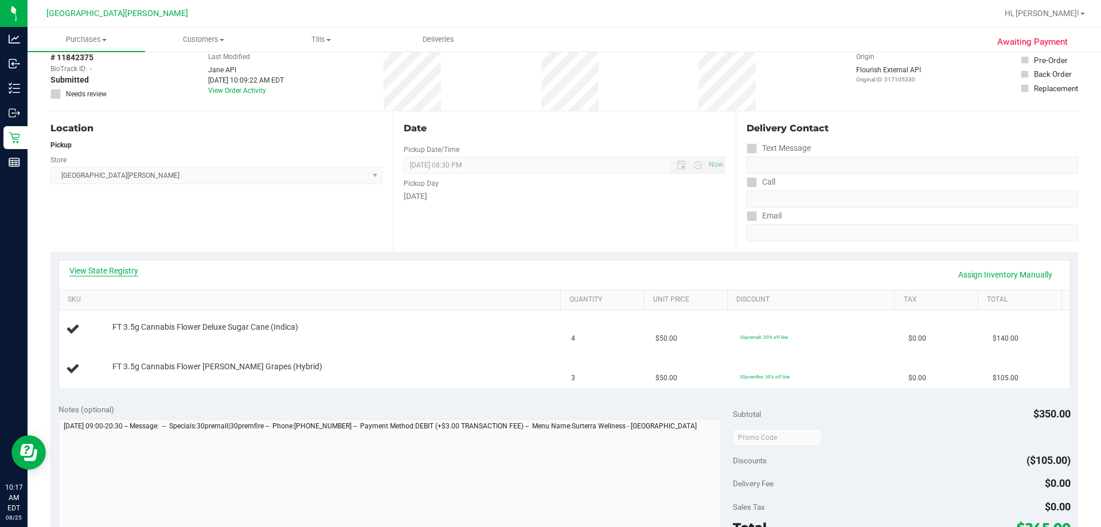
click at [134, 267] on link "View State Registry" at bounding box center [103, 270] width 69 height 11
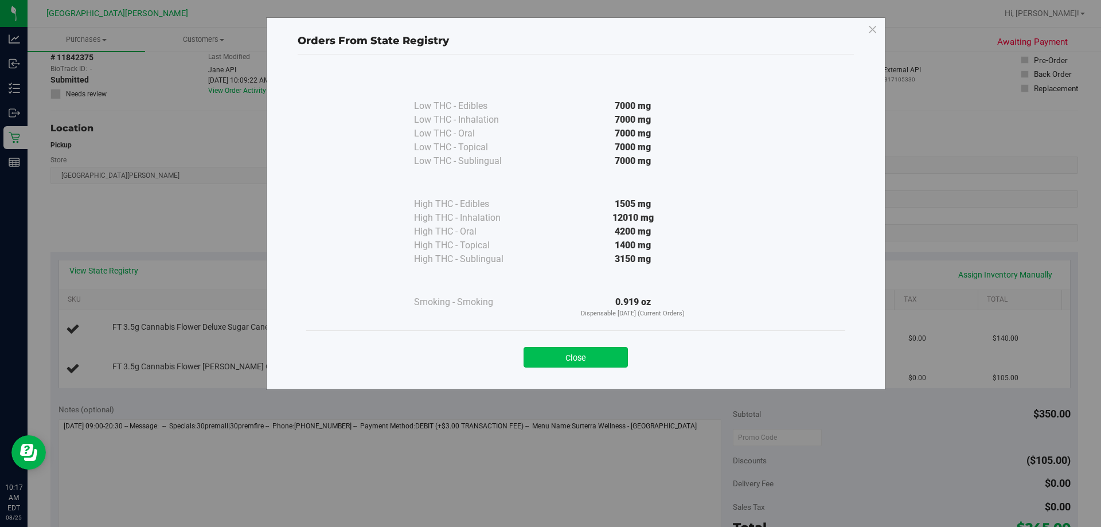
click at [549, 356] on button "Close" at bounding box center [575, 357] width 104 height 21
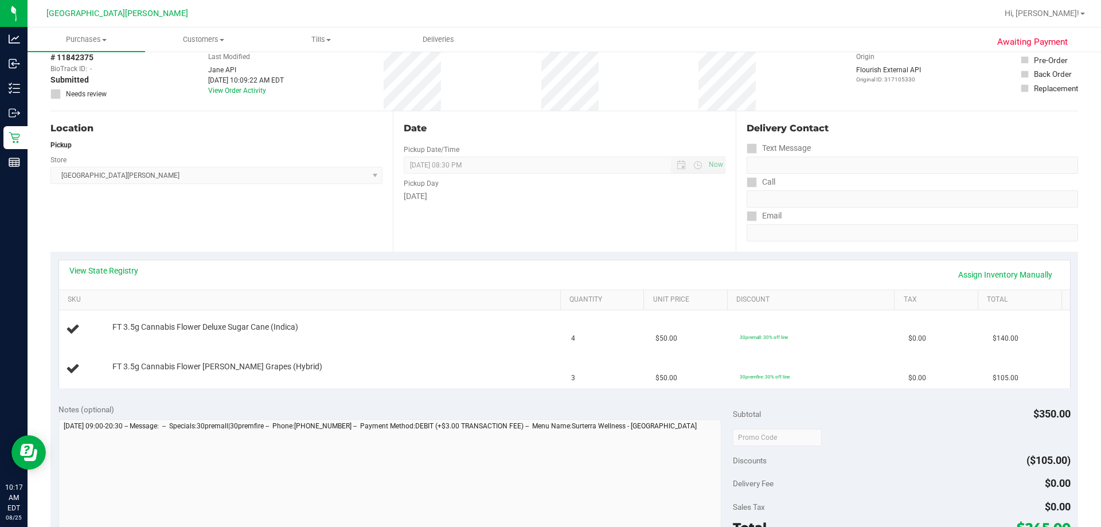
click at [234, 236] on div "Location Pickup Store [GEOGRAPHIC_DATA][PERSON_NAME] Select Store [PERSON_NAME]…" at bounding box center [221, 181] width 342 height 140
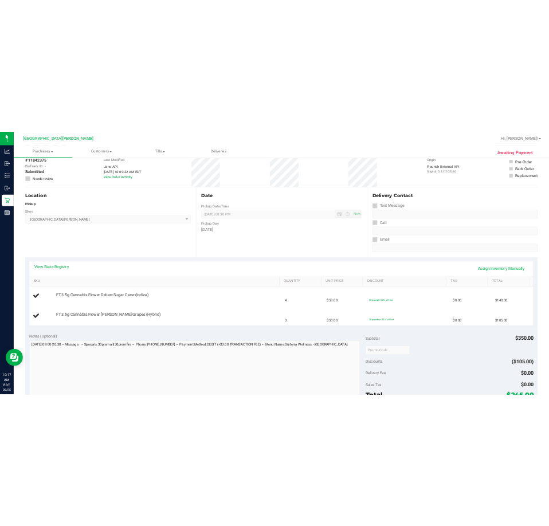
scroll to position [0, 0]
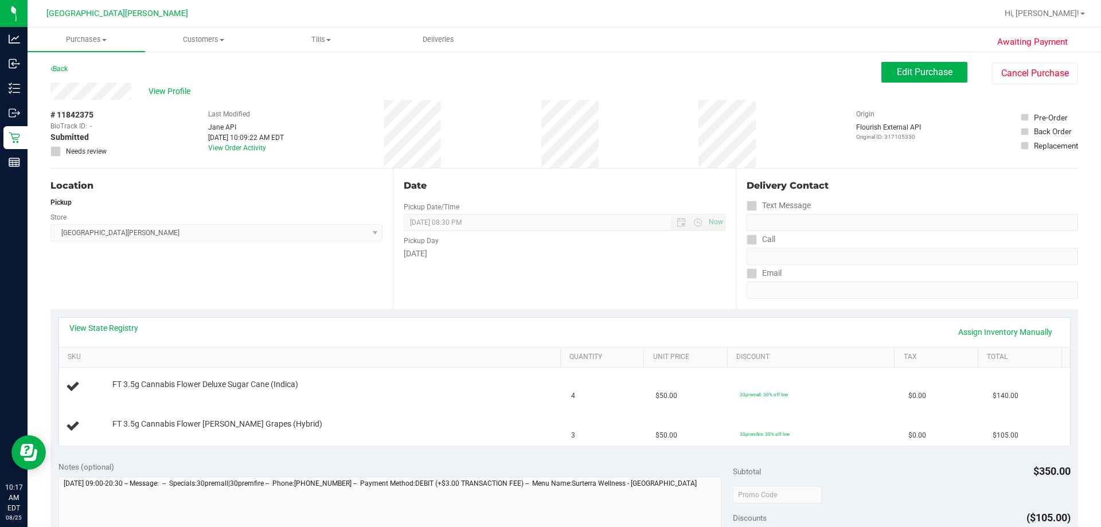
click at [304, 79] on div "Back Edit Purchase Cancel Purchase" at bounding box center [563, 72] width 1027 height 21
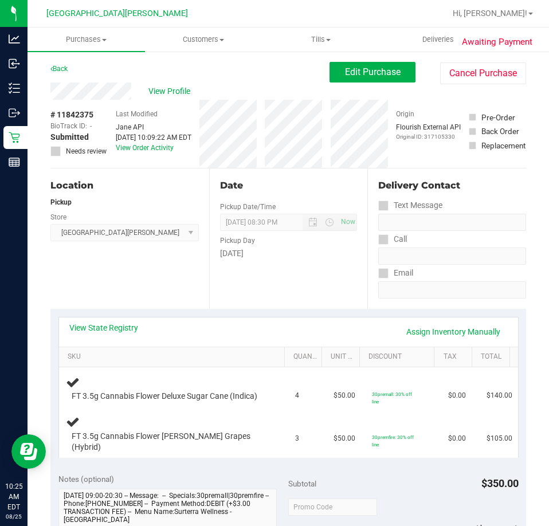
scroll to position [344, 0]
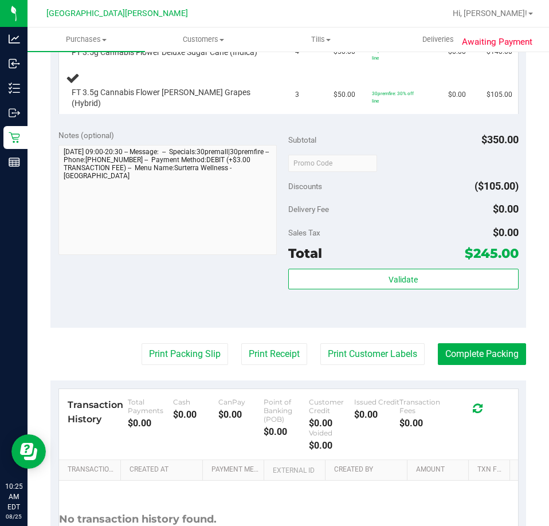
click at [473, 407] on icon at bounding box center [478, 408] width 10 height 11
click at [495, 430] on div "Transaction History Total Payments $0.00 Cash $0.00 CanPay $0.00 Point of [GEOG…" at bounding box center [289, 424] width 442 height 53
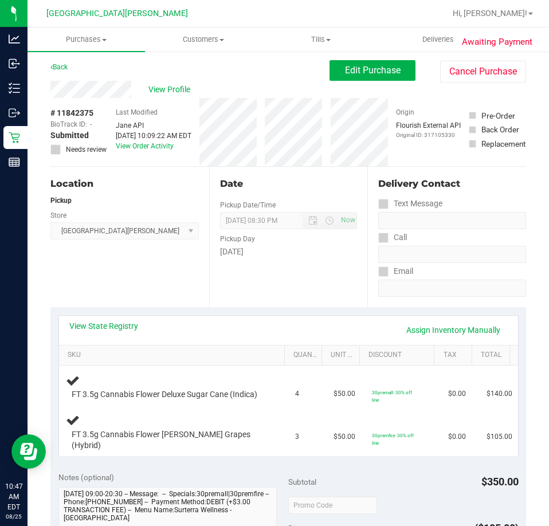
scroll to position [0, 0]
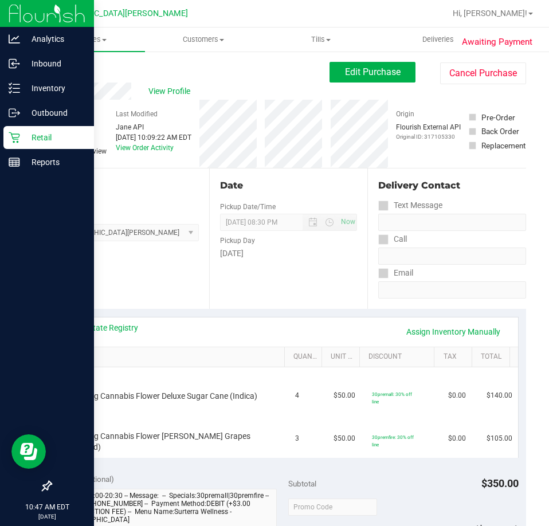
click at [18, 136] on icon at bounding box center [14, 137] width 11 height 11
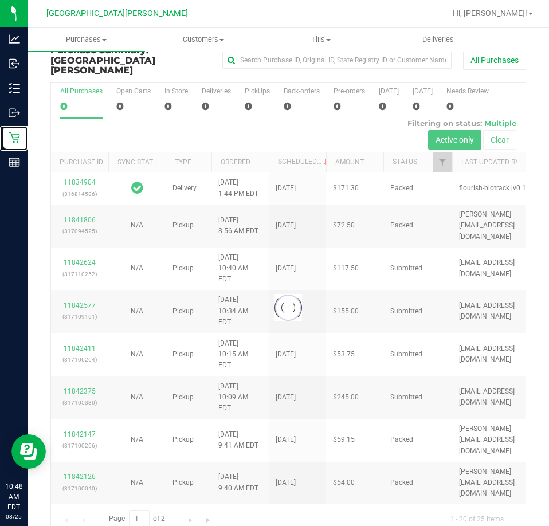
scroll to position [26, 0]
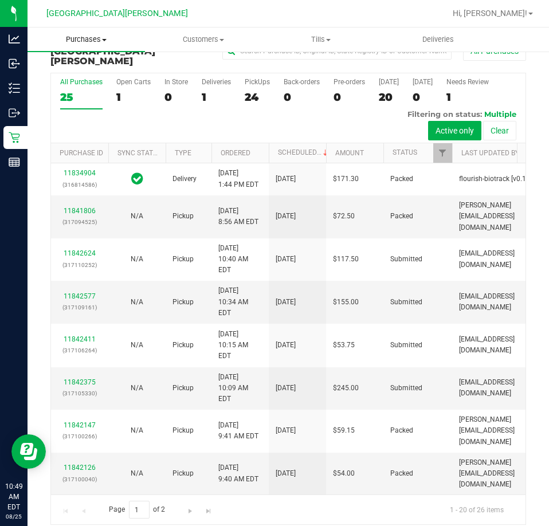
click at [101, 45] on uib-tab-heading "Purchases Summary of purchases Fulfillment All purchases" at bounding box center [87, 40] width 118 height 24
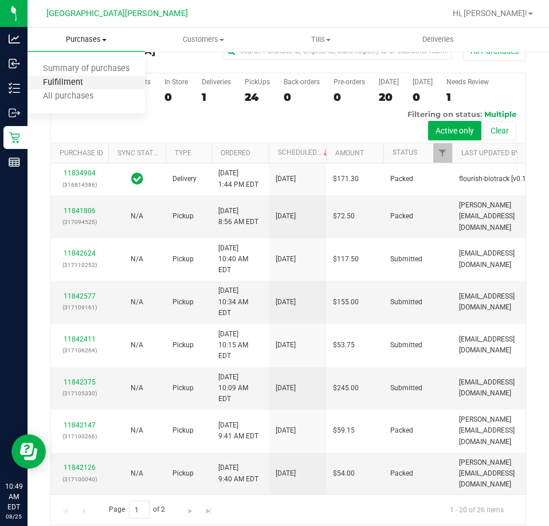
click at [75, 80] on span "Fulfillment" at bounding box center [63, 83] width 71 height 10
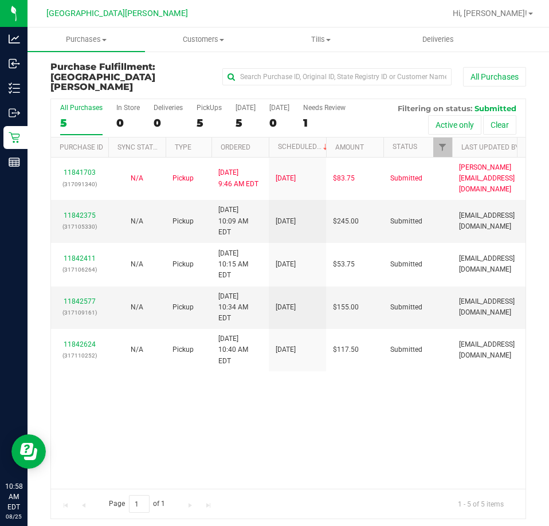
click at [173, 419] on div "11841703 (317091340) N/A Pickup [DATE] 9:46 AM EDT 8/25/2025 $83.75 Submitted […" at bounding box center [288, 323] width 475 height 331
drag, startPoint x: 294, startPoint y: 369, endPoint x: 292, endPoint y: 378, distance: 9.3
click at [294, 372] on div "11841703 (317091340) N/A Pickup [DATE] 9:46 AM EDT 8/25/2025 $83.75 Submitted […" at bounding box center [288, 323] width 475 height 331
click at [114, 41] on span "Purchases" at bounding box center [87, 39] width 118 height 10
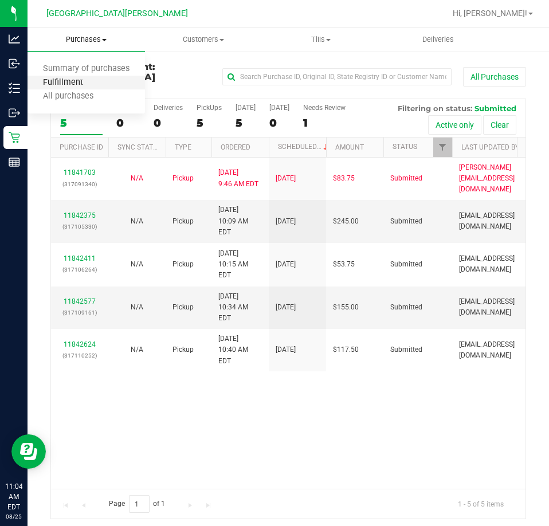
click at [86, 87] on span "Fulfillment" at bounding box center [63, 83] width 71 height 10
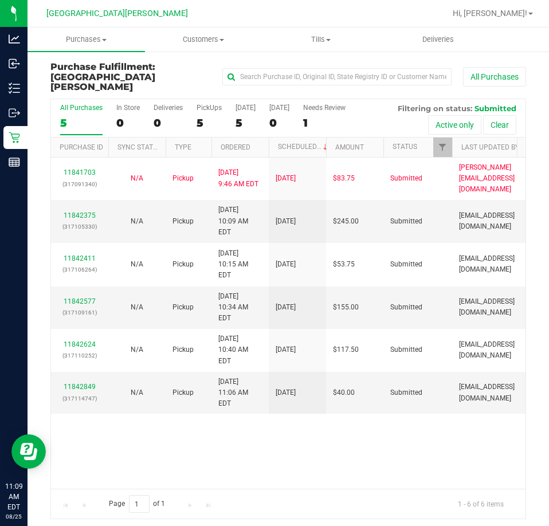
drag, startPoint x: 265, startPoint y: 464, endPoint x: 265, endPoint y: 445, distance: 18.3
click at [265, 464] on div "11841703 (317091340) N/A Pickup [DATE] 9:46 AM EDT 8/25/2025 $83.75 Submitted […" at bounding box center [288, 323] width 475 height 331
click at [86, 38] on span "Purchases" at bounding box center [87, 39] width 118 height 10
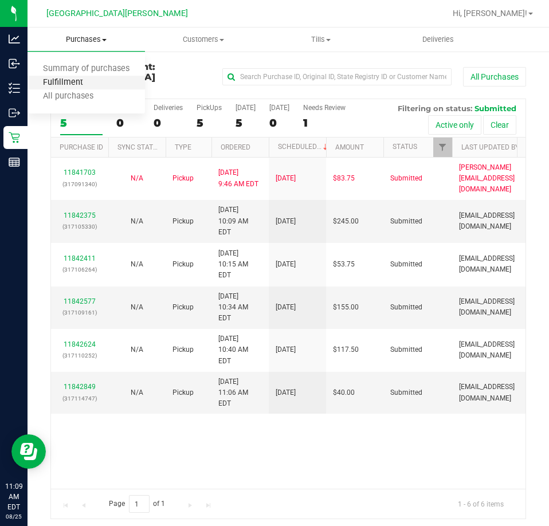
click at [79, 85] on span "Fulfillment" at bounding box center [63, 83] width 71 height 10
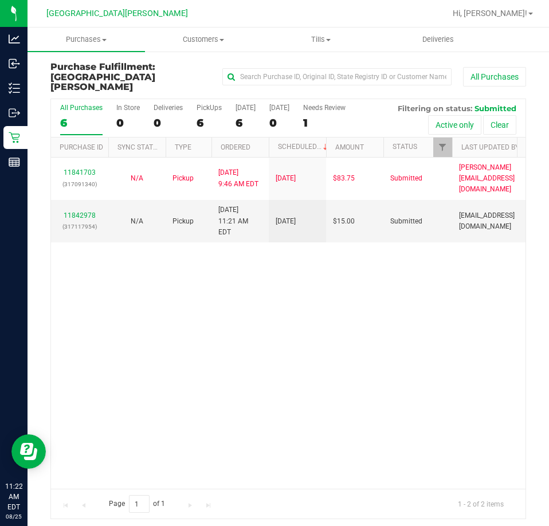
click at [248, 268] on div "11841703 (317091340) N/A Pickup [DATE] 9:46 AM EDT 8/25/2025 $83.75 Submitted […" at bounding box center [288, 323] width 475 height 331
click at [230, 295] on div "11841703 (317091340) N/A Pickup [DATE] 9:46 AM EDT 8/25/2025 $83.75 Submitted […" at bounding box center [288, 323] width 475 height 331
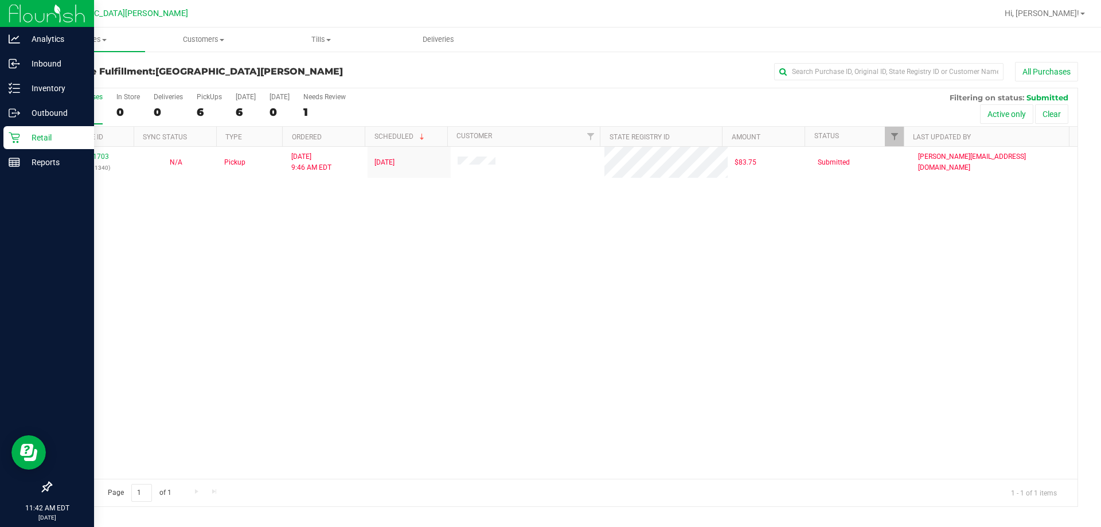
click at [13, 137] on icon at bounding box center [14, 137] width 11 height 11
